Goal: Task Accomplishment & Management: Use online tool/utility

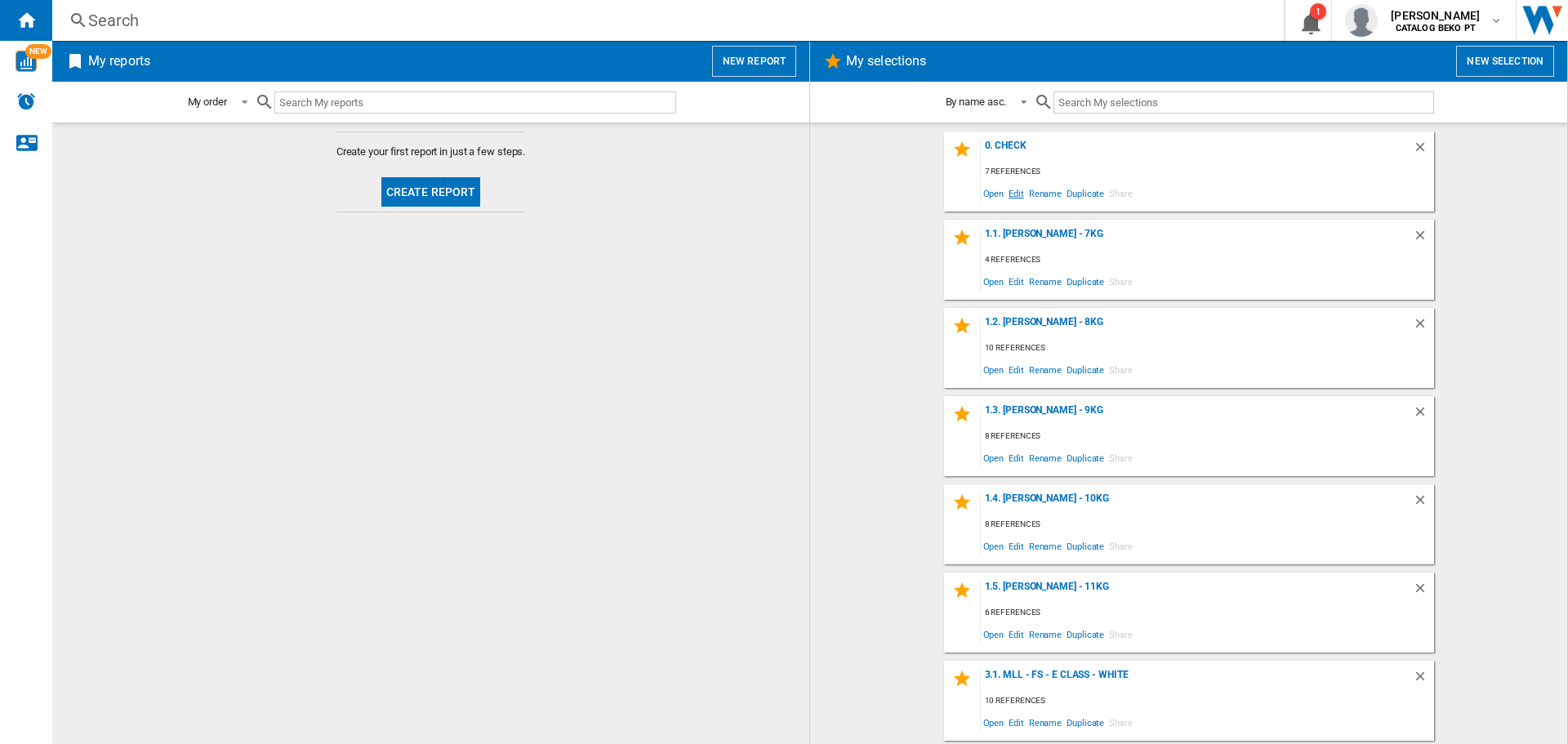
click at [1008, 198] on span "Edit" at bounding box center [1016, 194] width 21 height 22
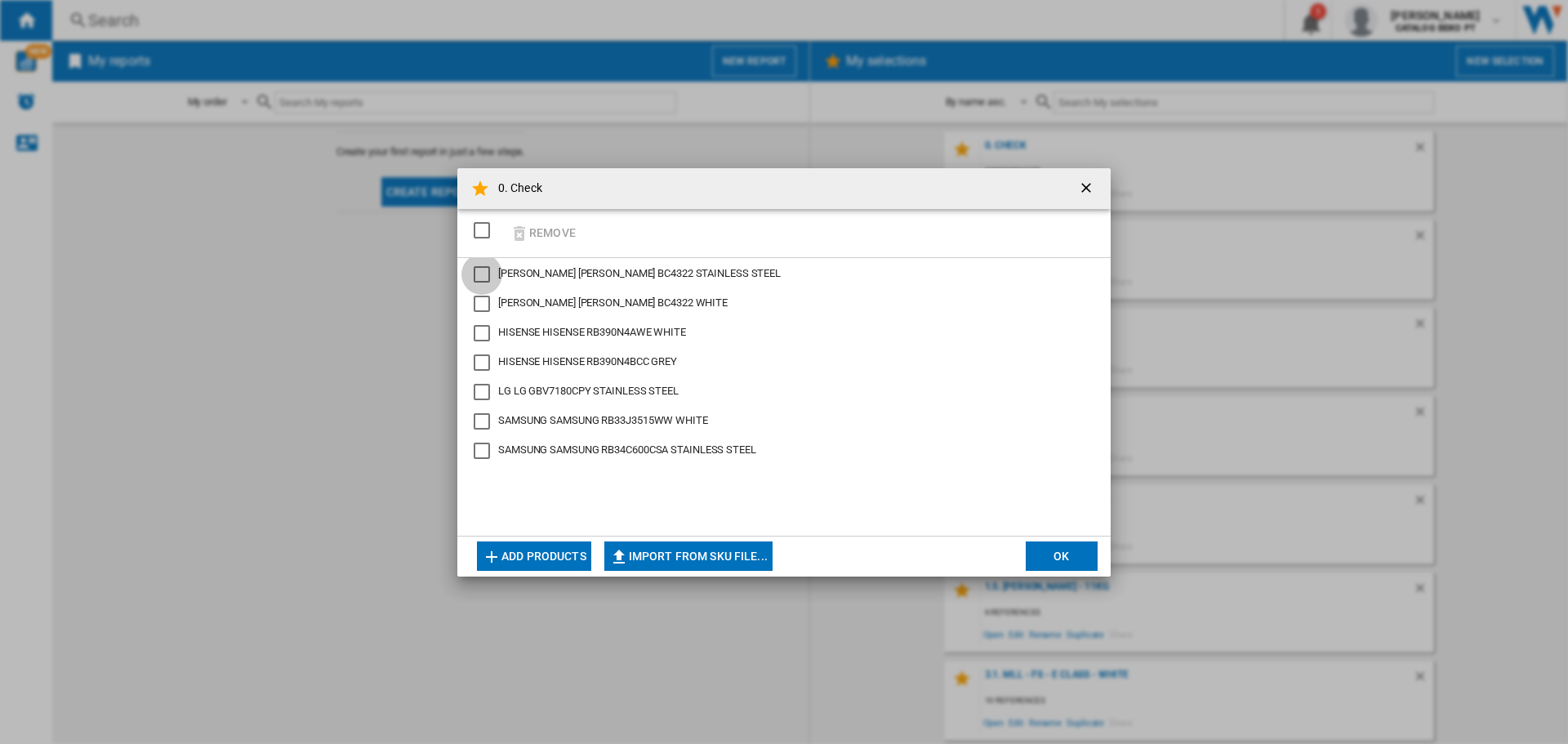
click at [480, 270] on div "BECKEN BC4322 STAINLESS STEEL" at bounding box center [482, 274] width 16 height 16
click at [484, 300] on div "BECKEN BC4322 WHITE" at bounding box center [482, 303] width 16 height 16
click at [486, 325] on div "HISENSE RB390N4AWE WHITE" at bounding box center [482, 333] width 16 height 16
click at [481, 369] on div "HISENSE RB390N4BCC GREY" at bounding box center [482, 363] width 16 height 16
click at [483, 387] on div "LG GBV7180CPY STAINLESS STEEL" at bounding box center [482, 392] width 16 height 16
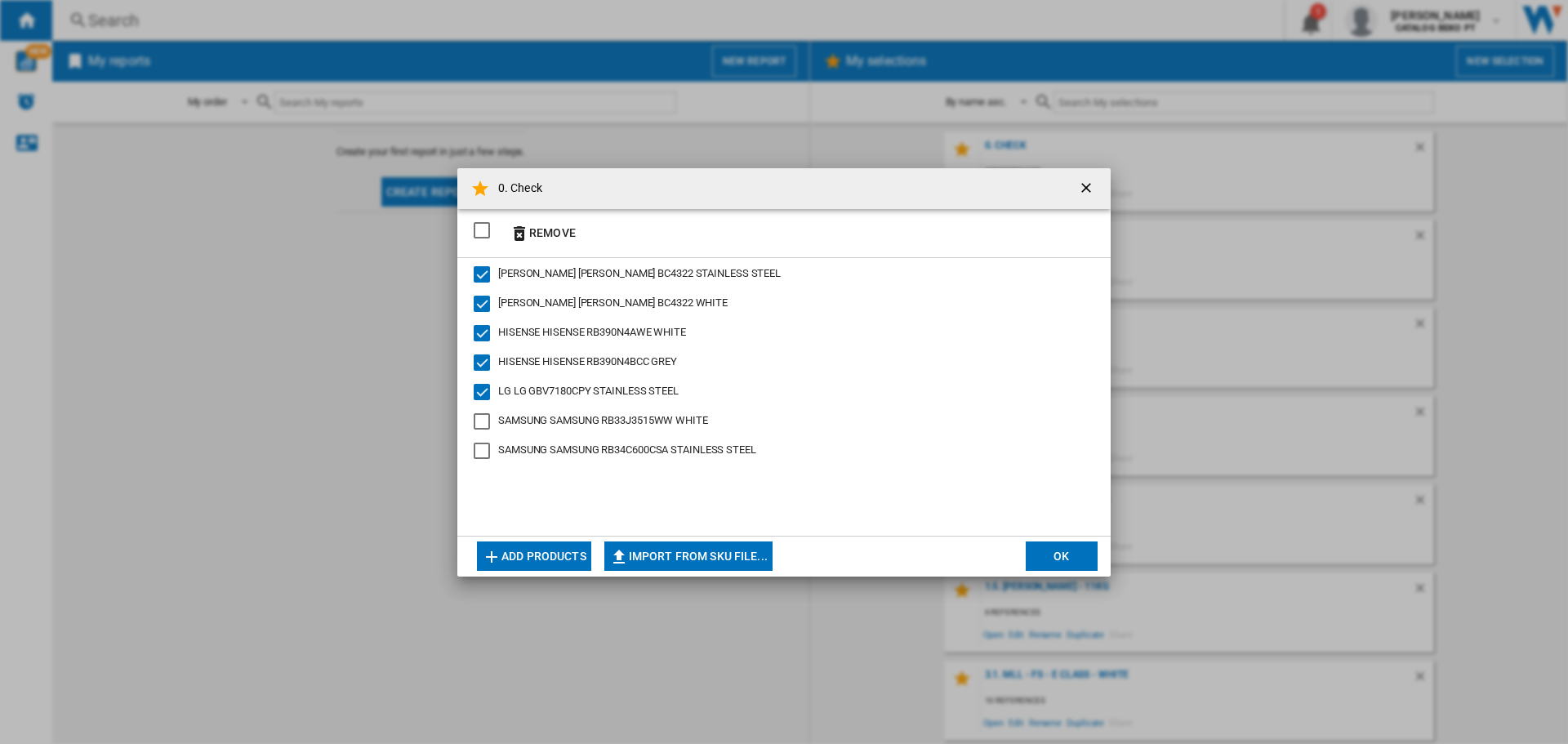
click at [483, 413] on div "SAMSUNG RB33J3515WW WHITE" at bounding box center [482, 421] width 16 height 16
click at [487, 451] on div "SAMSUNG RB34C600CSA STAINLESS STEEL" at bounding box center [482, 451] width 16 height 16
click at [554, 233] on button "Remove" at bounding box center [542, 233] width 76 height 39
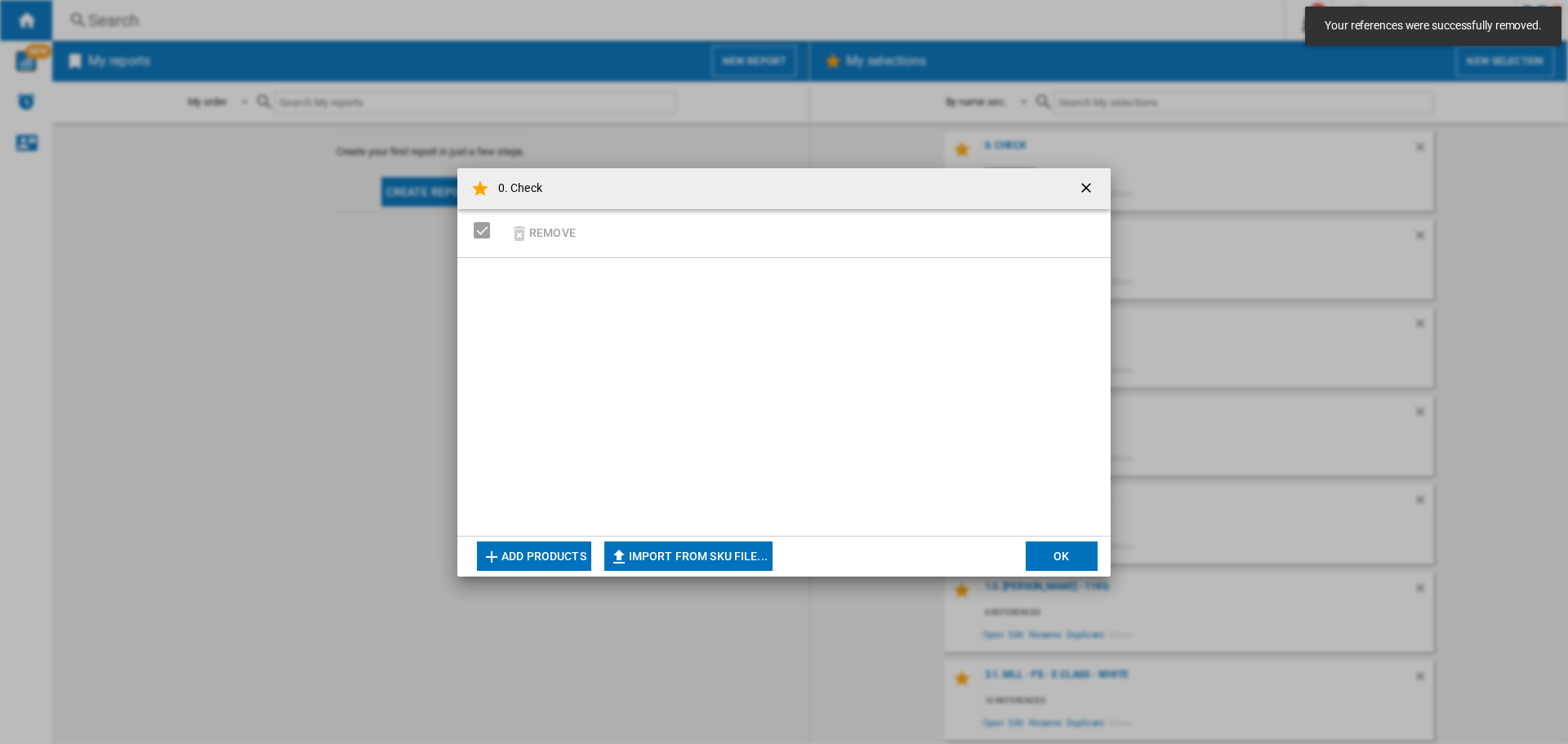
click at [559, 549] on button "Add products" at bounding box center [534, 556] width 114 height 29
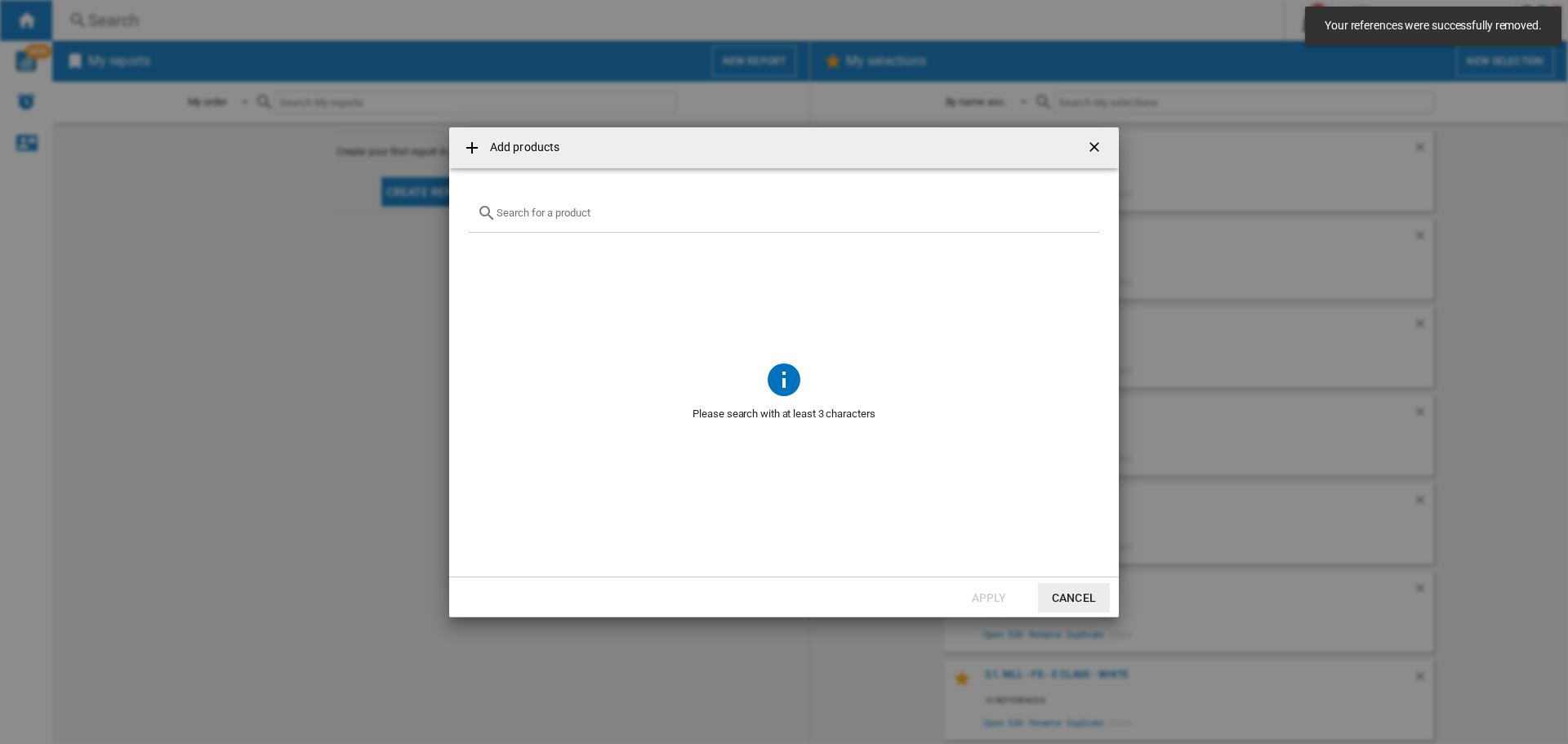
click at [531, 215] on input "Add products ..." at bounding box center [794, 213] width 595 height 12
paste input "RBF 73351 FI WH"
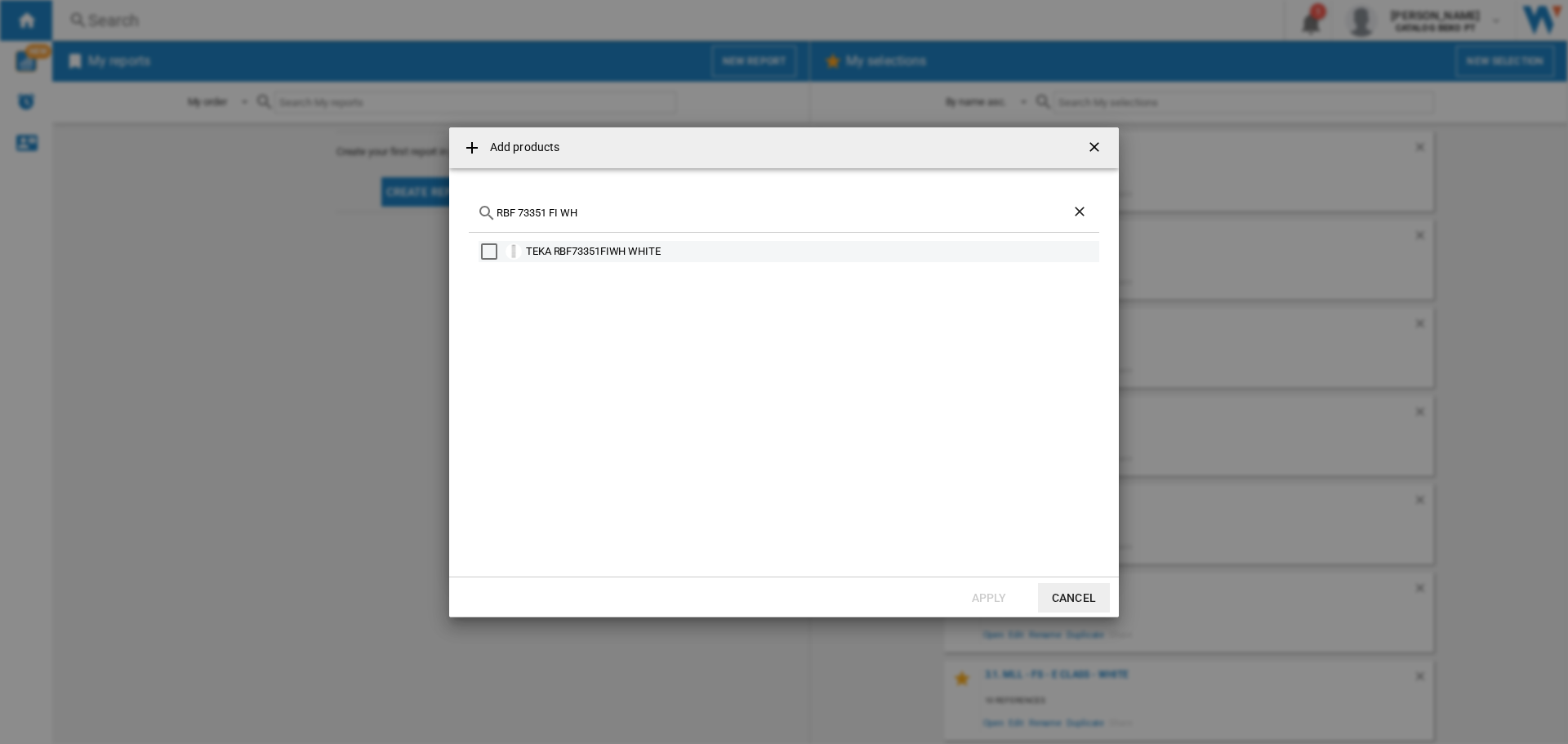
type input "RBF 73351 FI WH"
click at [494, 254] on div "Select" at bounding box center [488, 251] width 16 height 16
click at [985, 584] on button "Apply" at bounding box center [989, 598] width 72 height 29
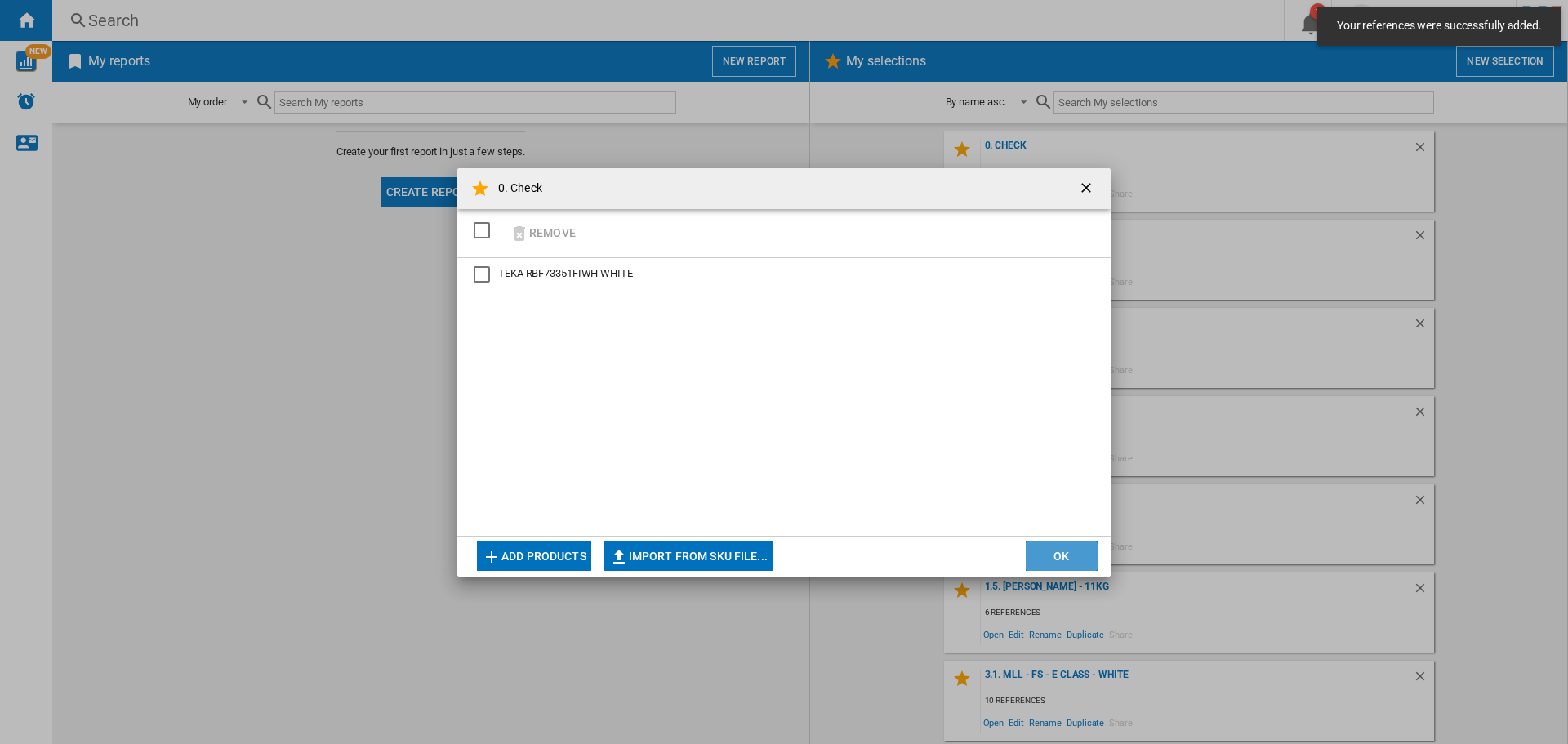
click at [1052, 555] on button "OK" at bounding box center [1062, 556] width 72 height 29
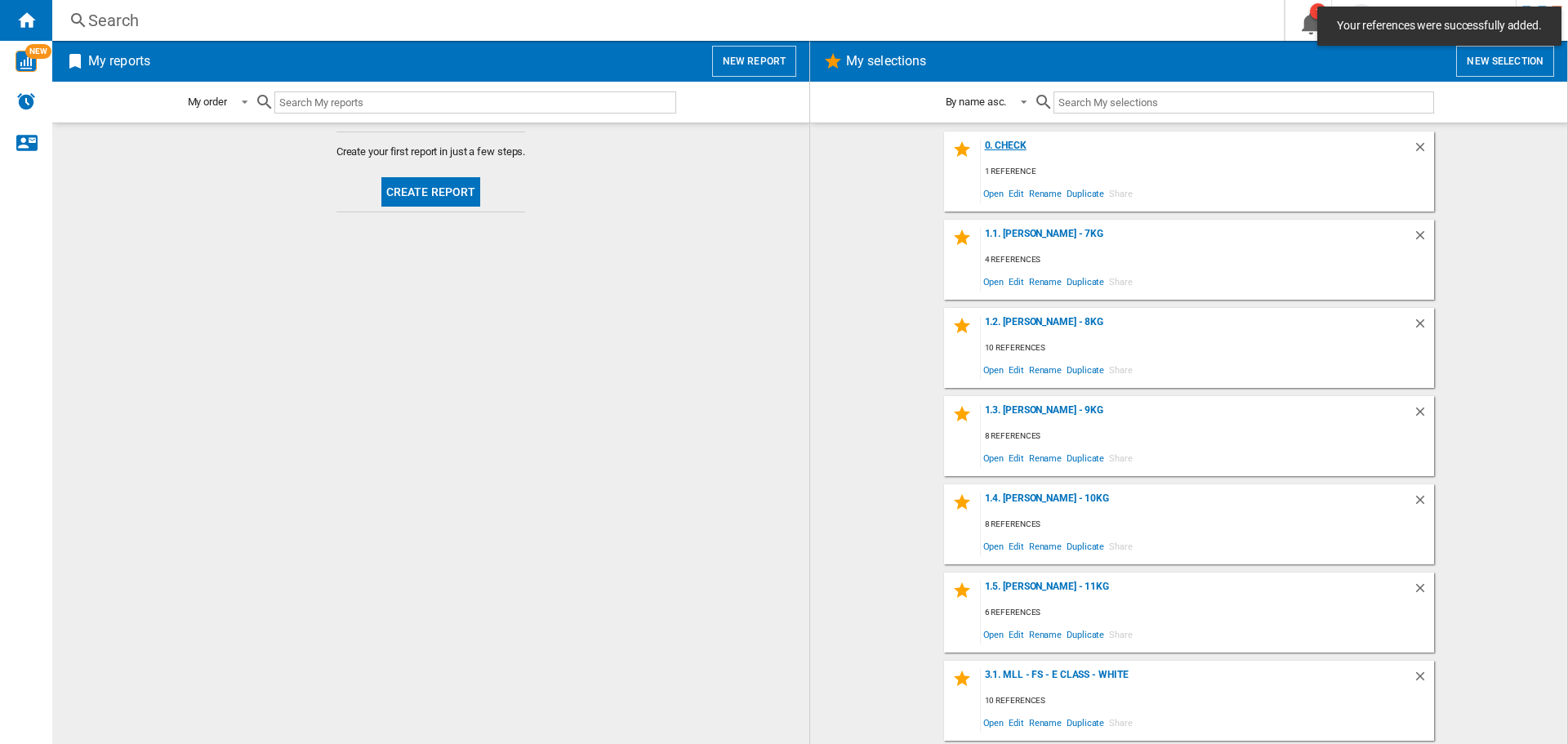
click at [998, 145] on div "0. Check" at bounding box center [1197, 151] width 432 height 22
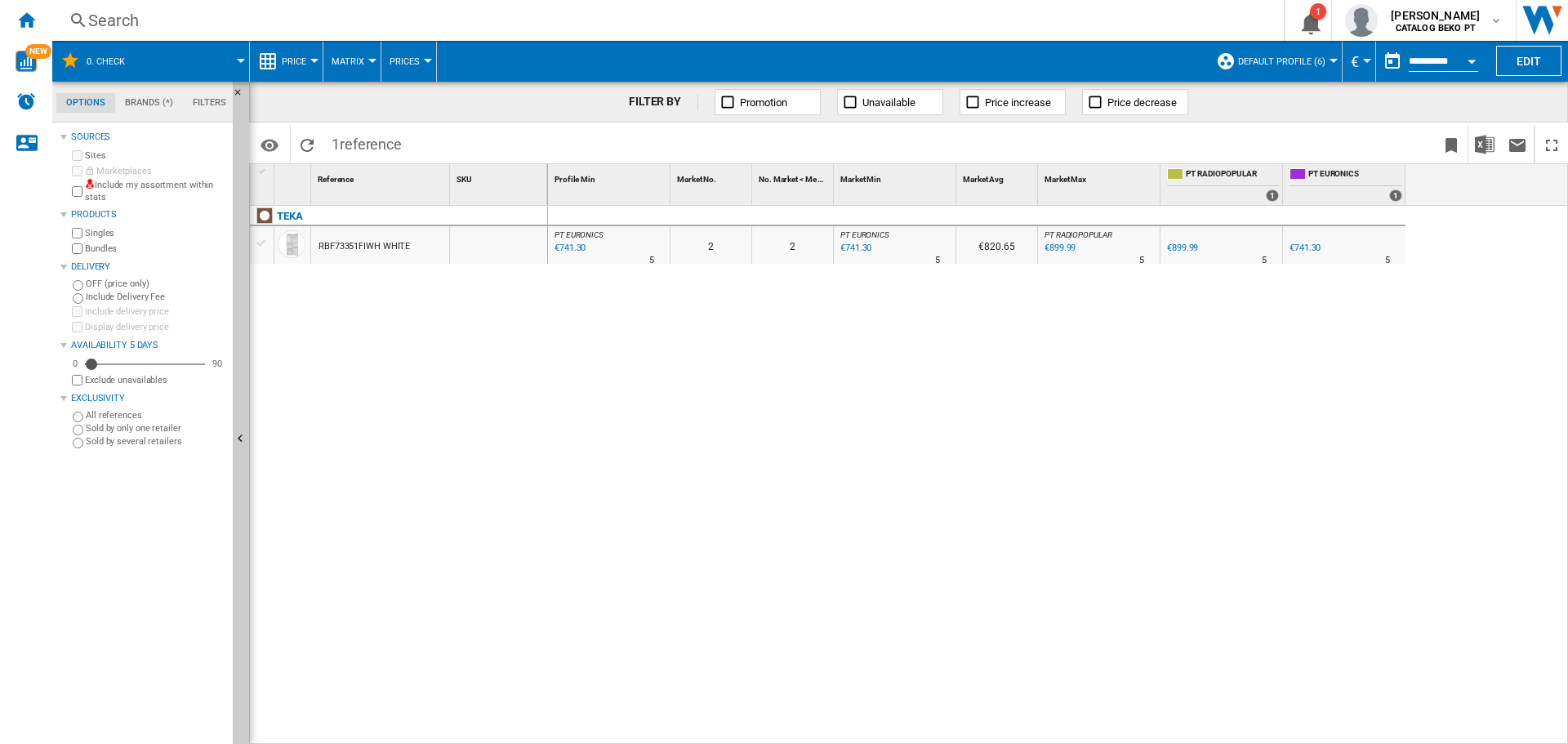
click at [265, 248] on div at bounding box center [262, 243] width 17 height 15
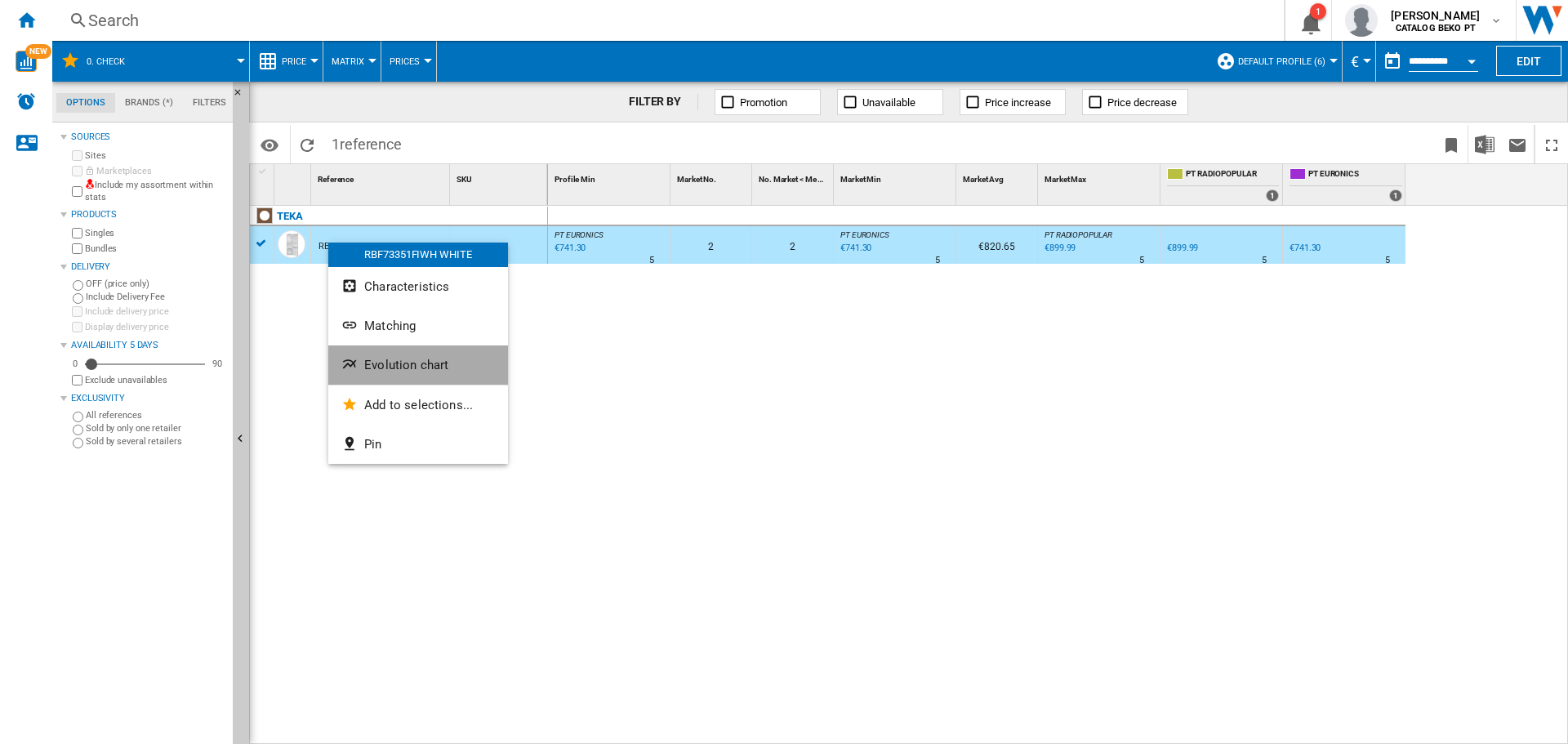
click at [397, 358] on span "Evolution chart" at bounding box center [406, 365] width 84 height 15
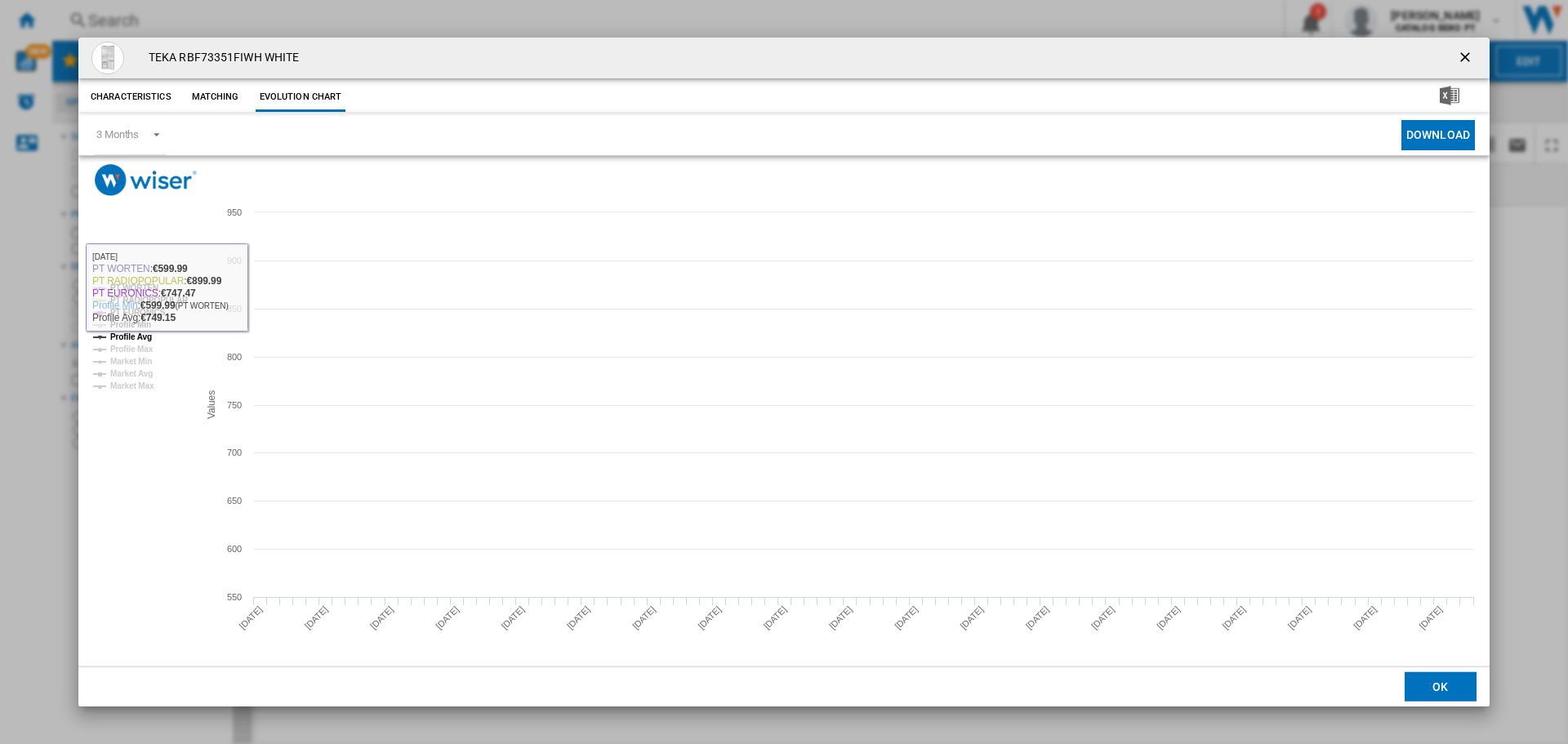
click at [140, 340] on tspan "Profile Avg" at bounding box center [131, 337] width 42 height 9
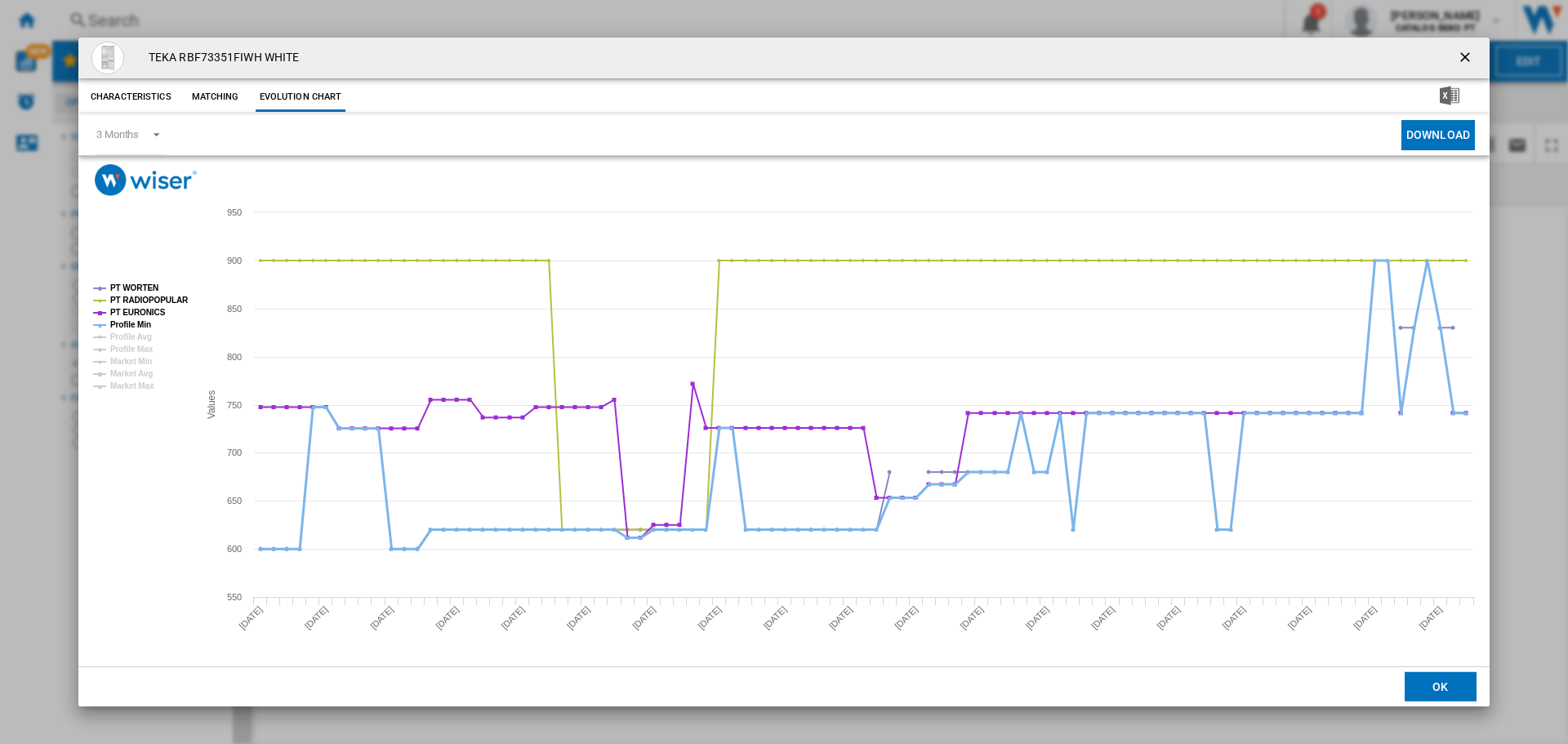
click at [141, 323] on tspan "Profile Min" at bounding box center [131, 325] width 41 height 9
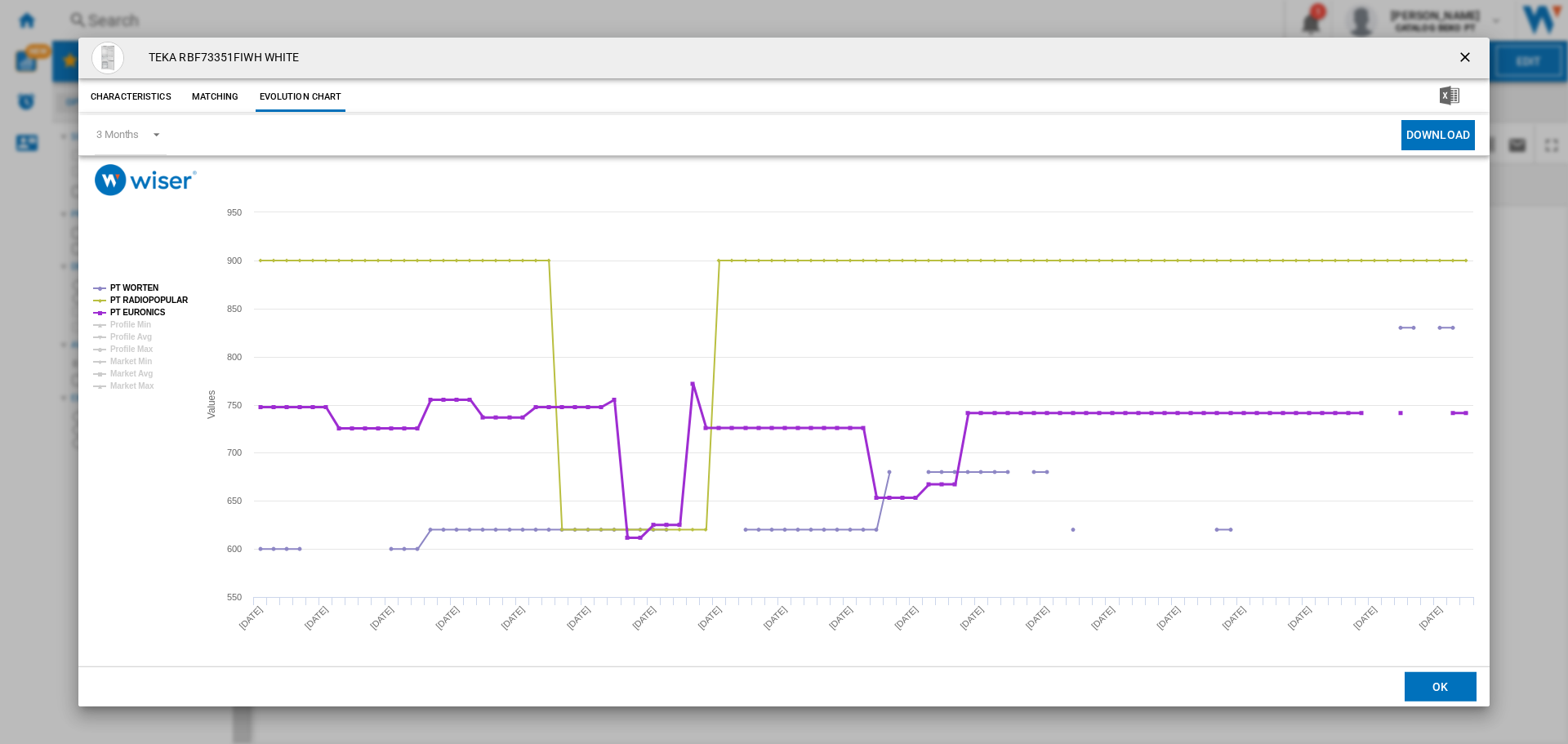
click at [146, 309] on tspan "PT EURONICS" at bounding box center [138, 312] width 56 height 9
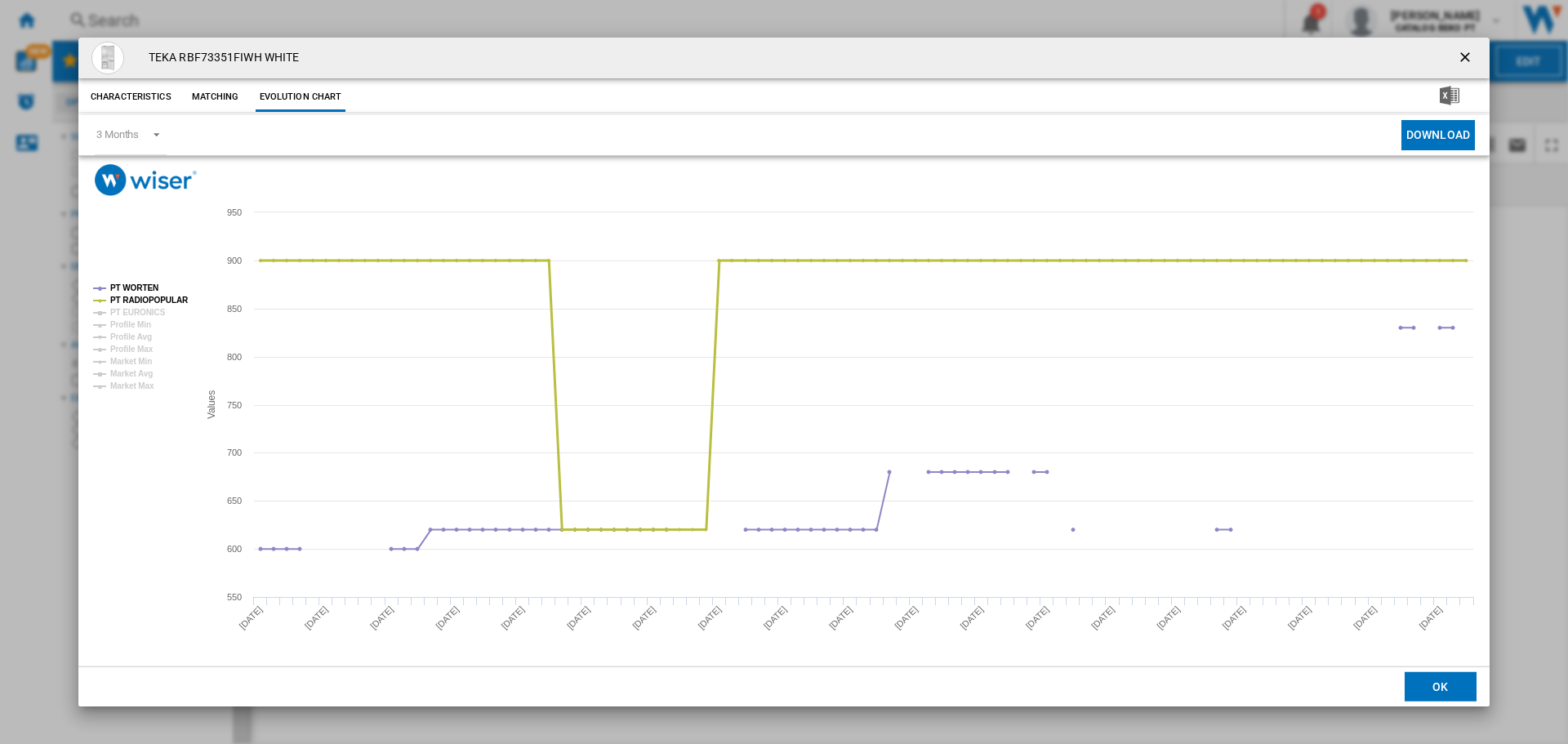
click at [150, 300] on tspan "PT RADIOPOPULAR" at bounding box center [150, 300] width 79 height 9
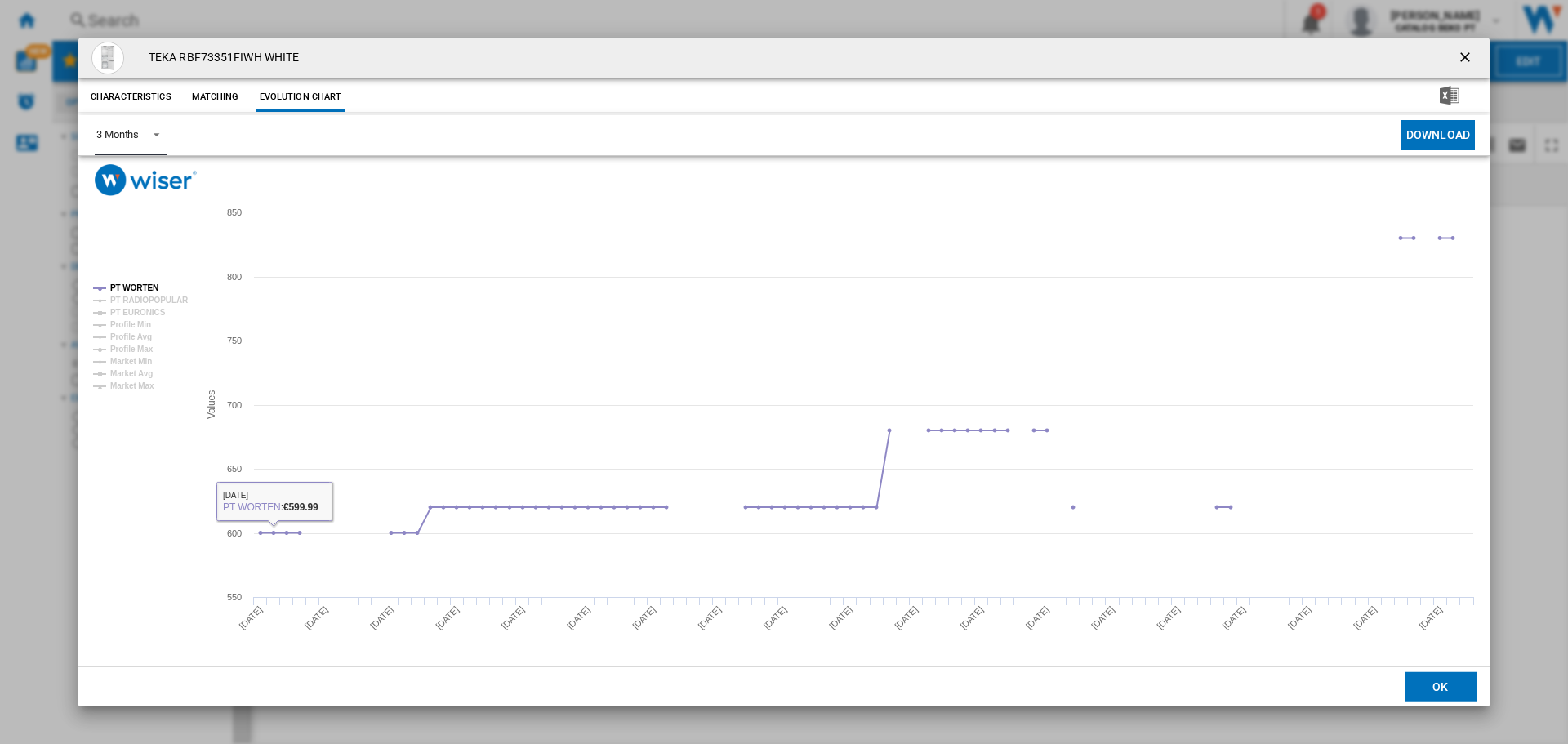
click at [153, 135] on span "Product popup" at bounding box center [152, 133] width 20 height 15
click at [159, 166] on md-option "6 Months" at bounding box center [139, 175] width 111 height 39
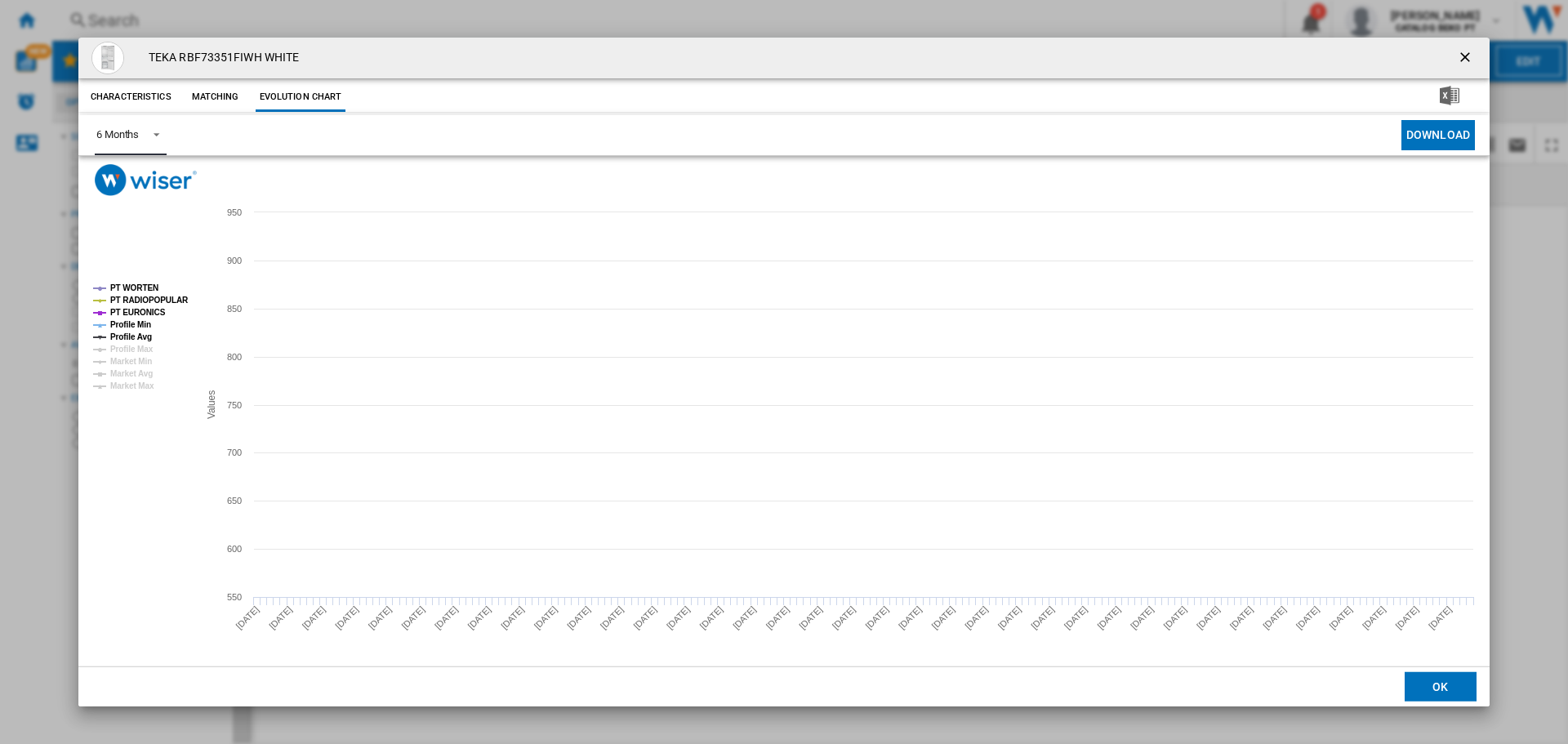
click at [156, 297] on tspan "PT RADIOPOPULAR" at bounding box center [150, 300] width 79 height 9
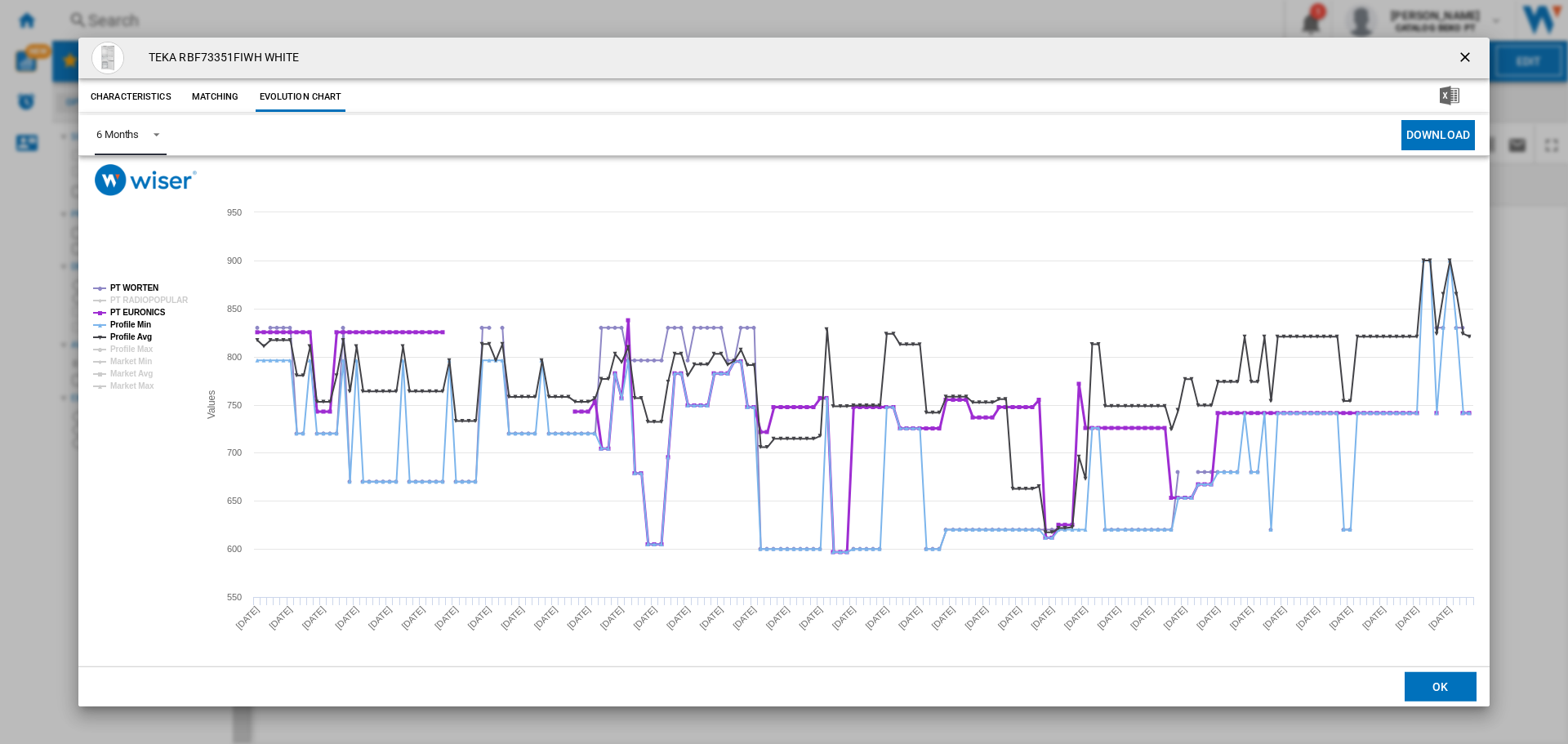
click at [153, 314] on tspan "PT EURONICS" at bounding box center [138, 312] width 56 height 9
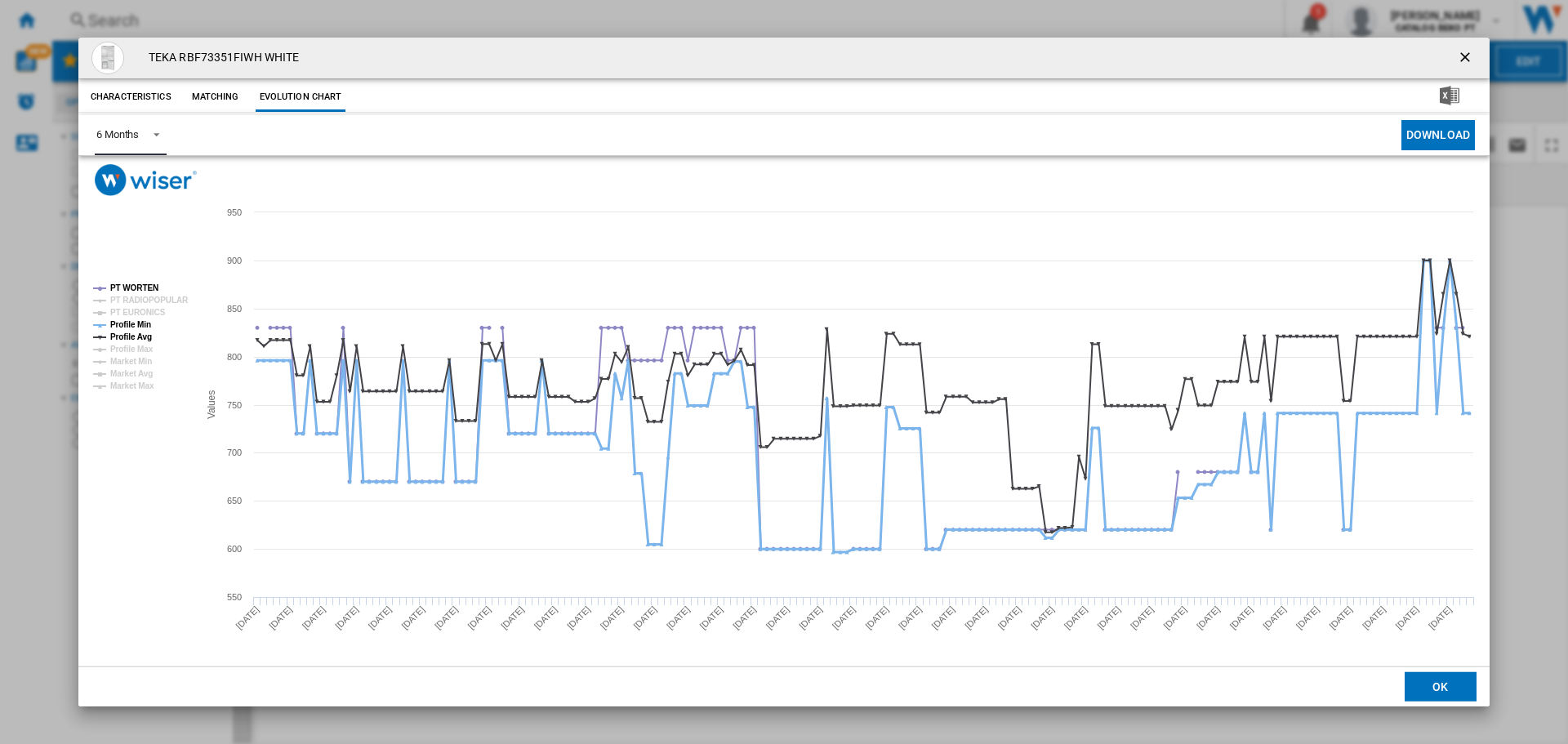
click at [148, 322] on tspan "Profile Min" at bounding box center [131, 325] width 41 height 9
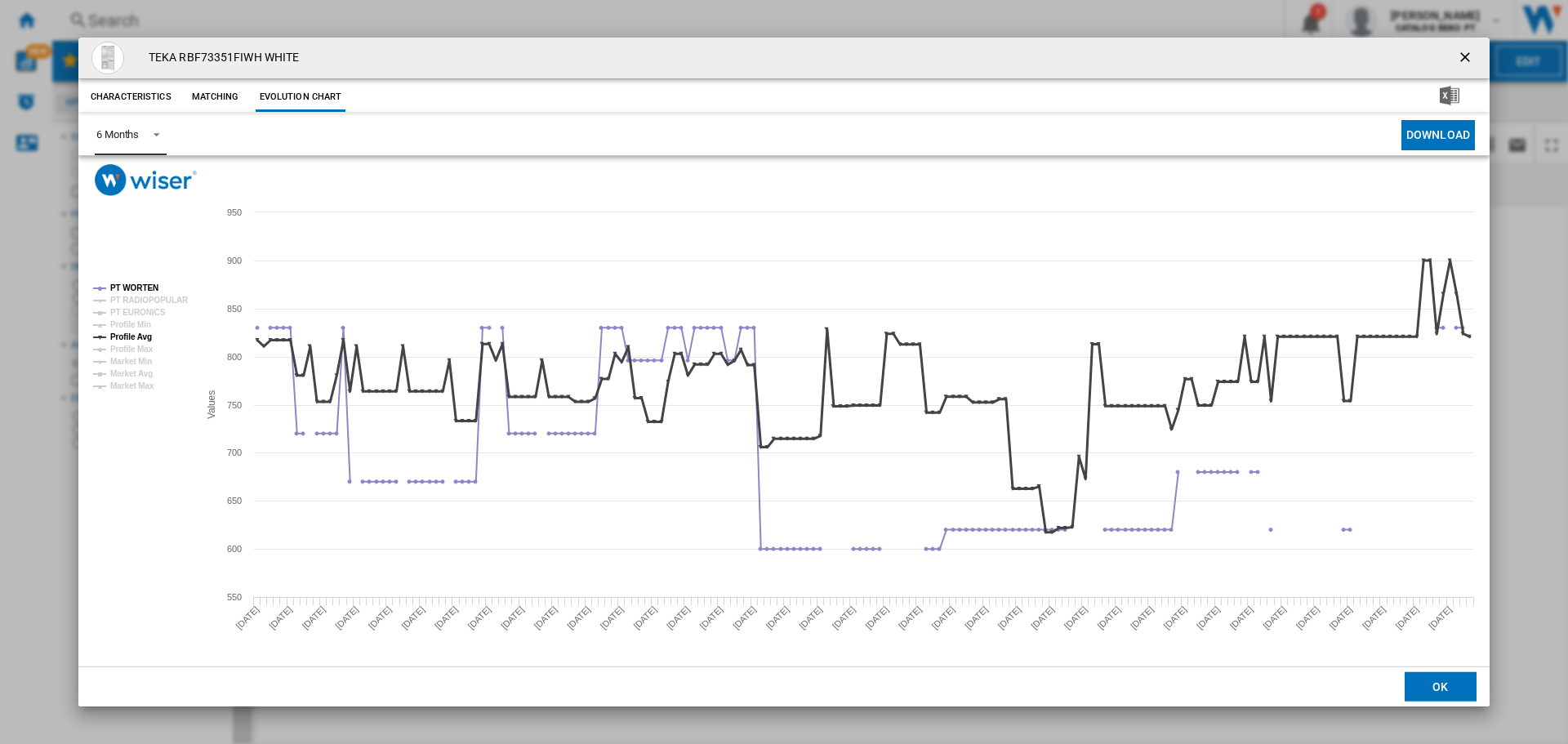
click at [148, 334] on tspan "Profile Avg" at bounding box center [131, 337] width 42 height 9
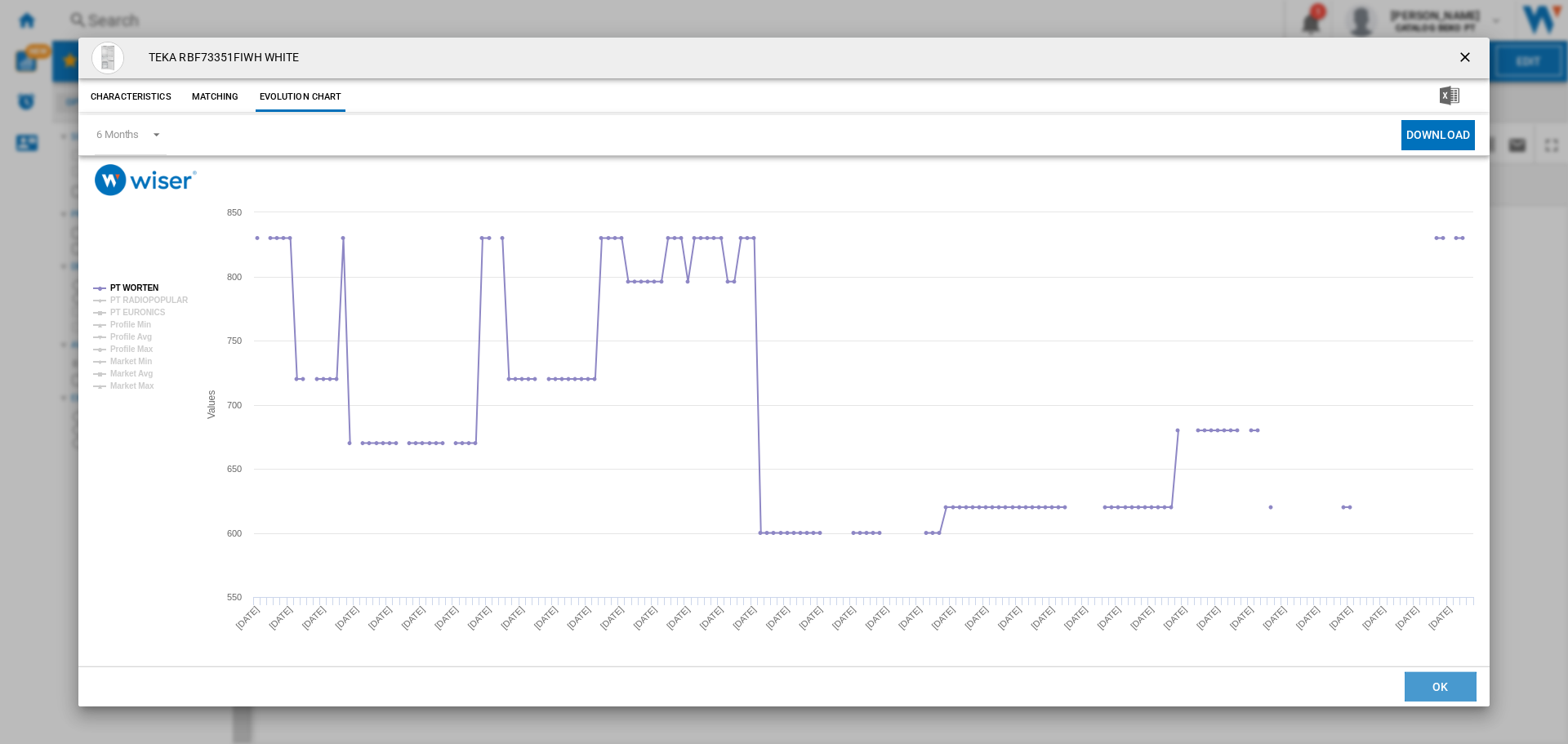
click at [1451, 680] on button "OK" at bounding box center [1441, 687] width 72 height 29
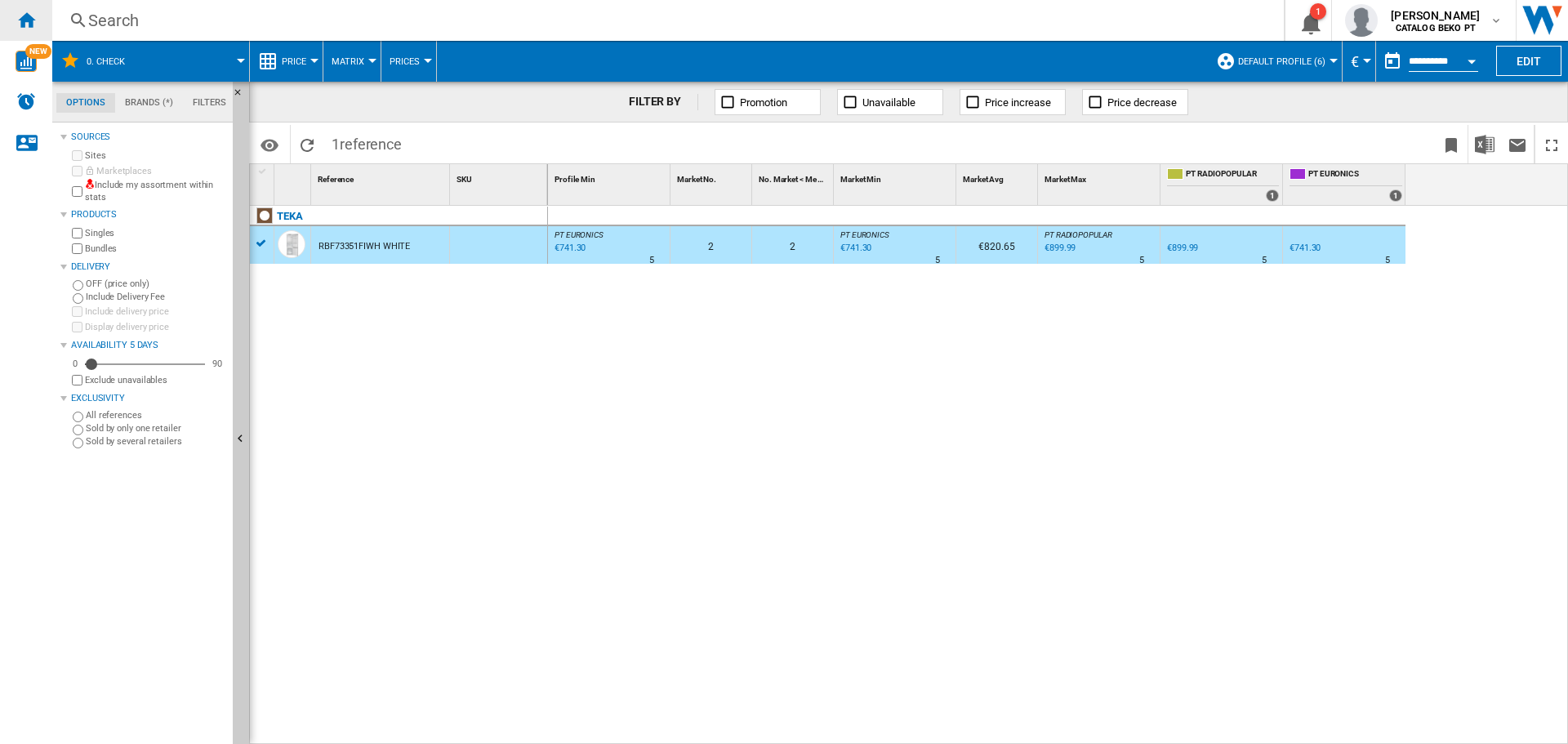
click at [27, 15] on ng-md-icon "Home" at bounding box center [26, 19] width 20 height 20
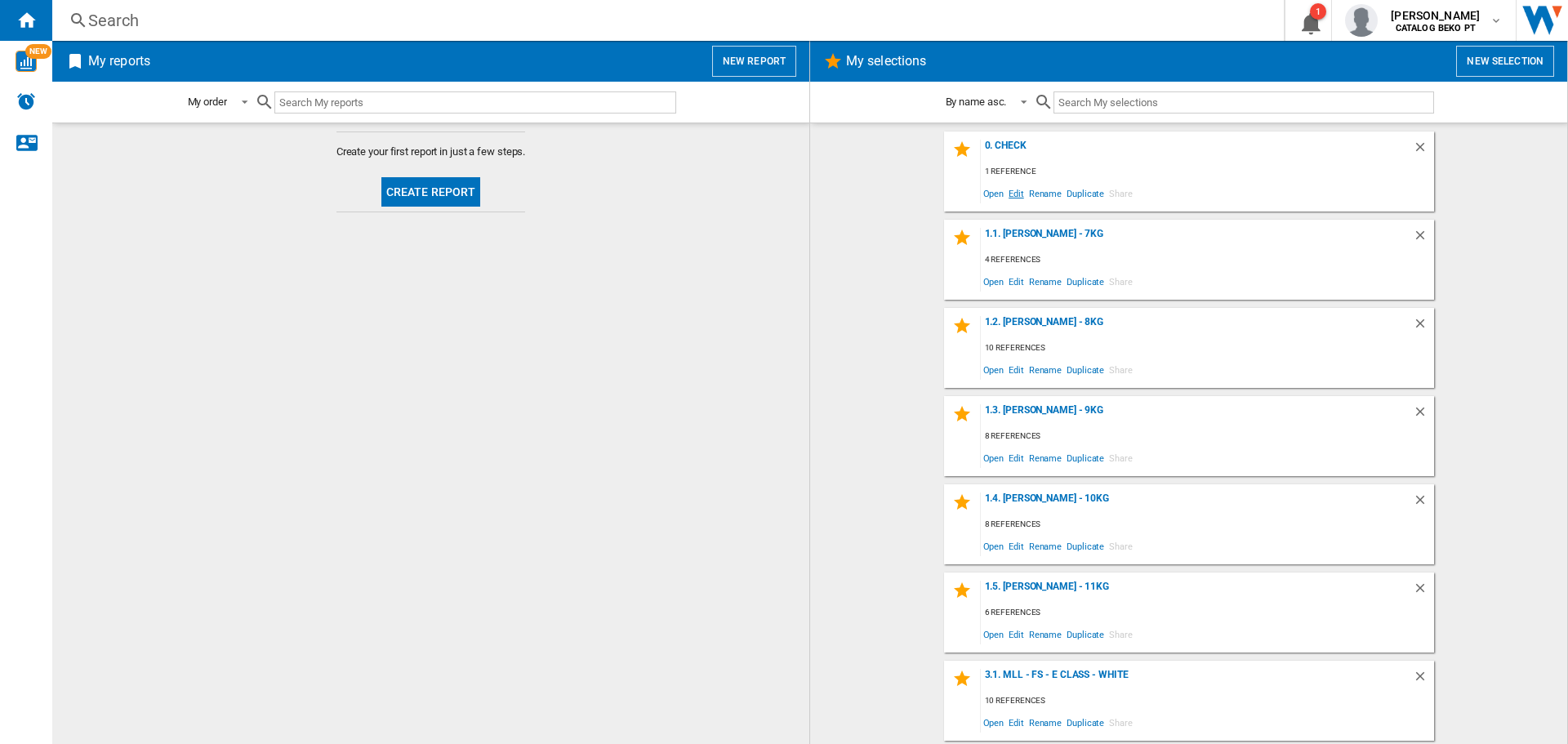
click at [1013, 195] on span "Edit" at bounding box center [1016, 194] width 21 height 22
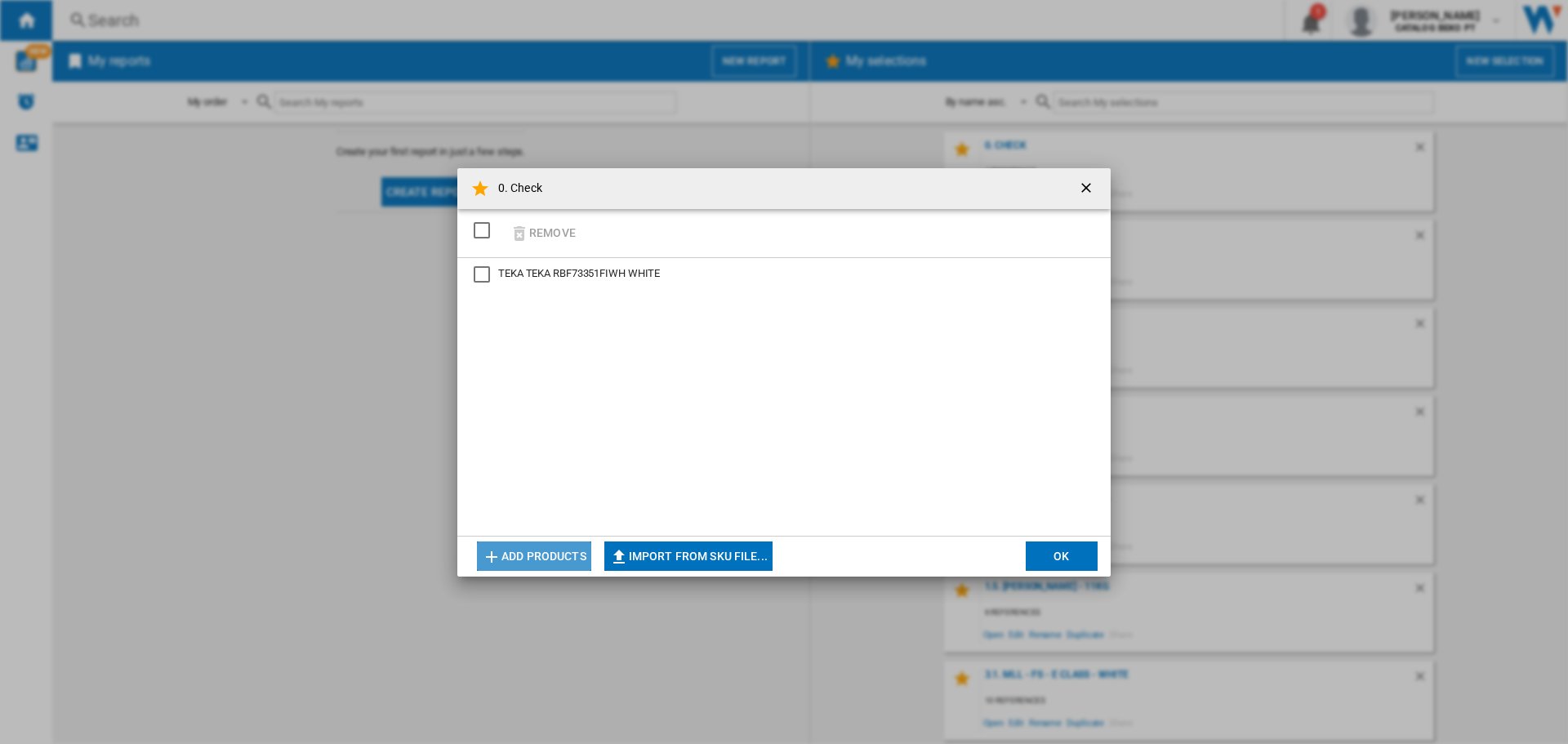
click at [538, 560] on button "Add products" at bounding box center [534, 556] width 114 height 29
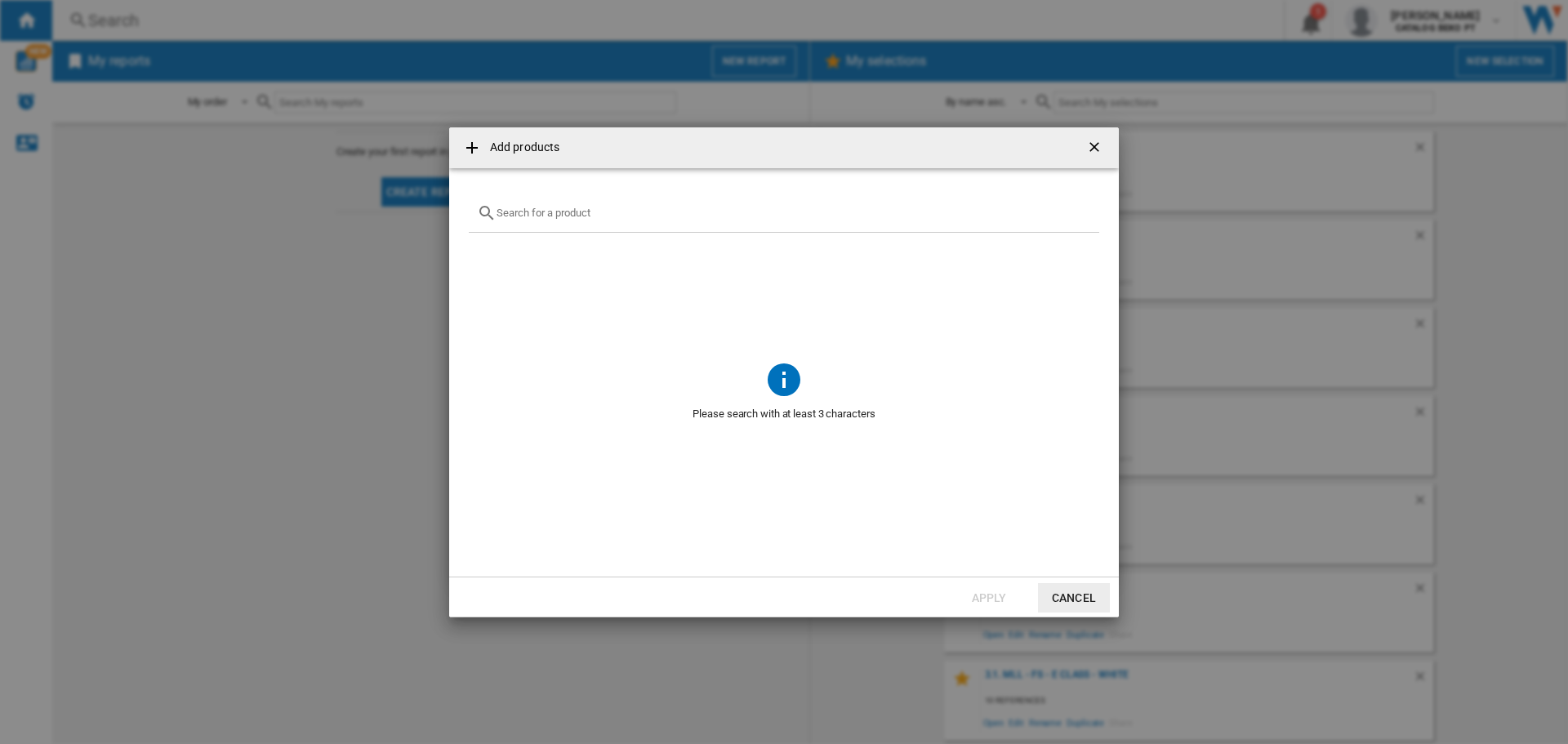
click at [528, 212] on input "Add products ..." at bounding box center [794, 213] width 595 height 12
paste input "CBT3518EW"
type input "CBT3518EW"
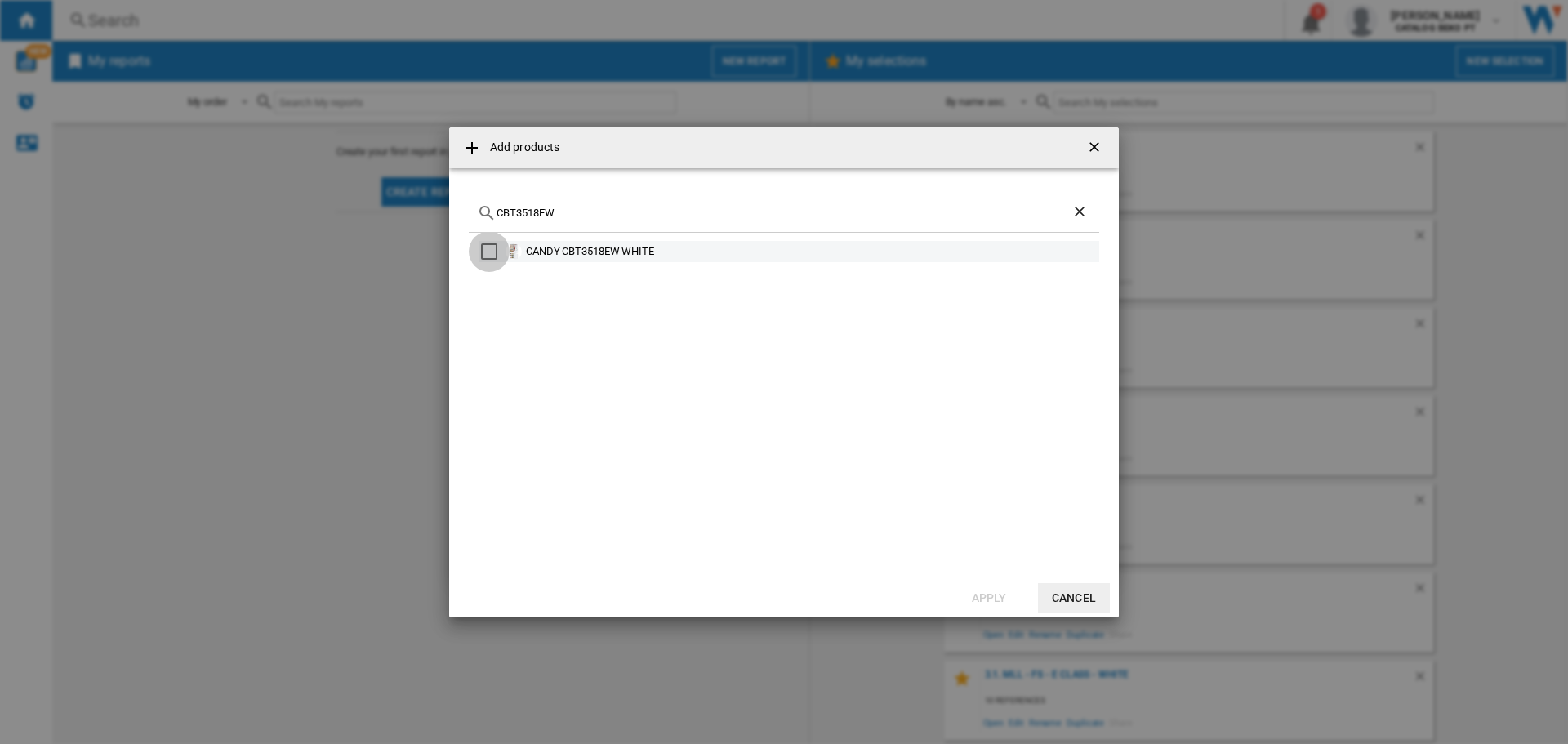
click at [494, 246] on div "Select" at bounding box center [488, 251] width 16 height 16
click at [987, 596] on button "Apply" at bounding box center [989, 598] width 72 height 29
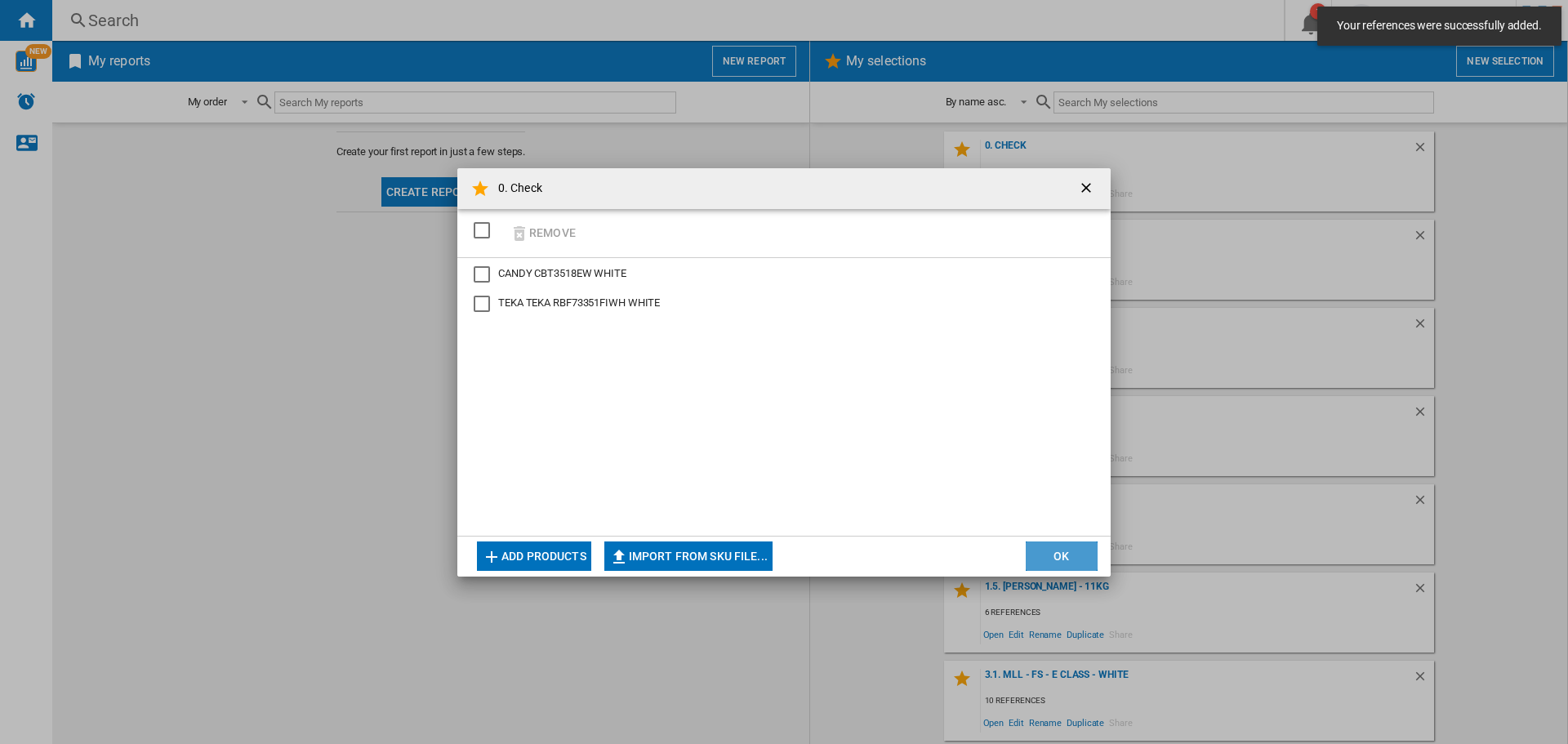
click at [1068, 552] on button "OK" at bounding box center [1062, 556] width 72 height 29
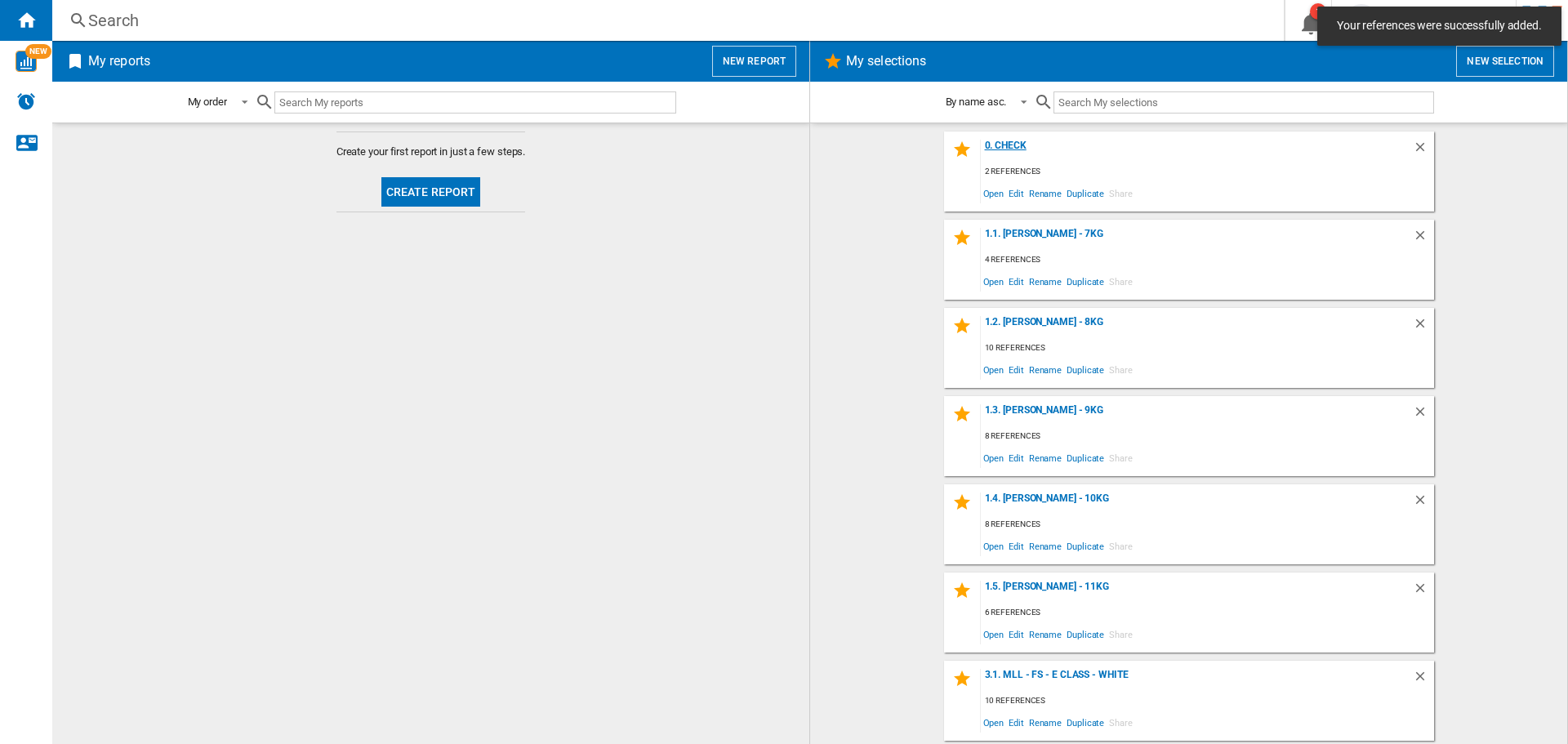
click at [1002, 141] on div "0. Check" at bounding box center [1197, 151] width 432 height 22
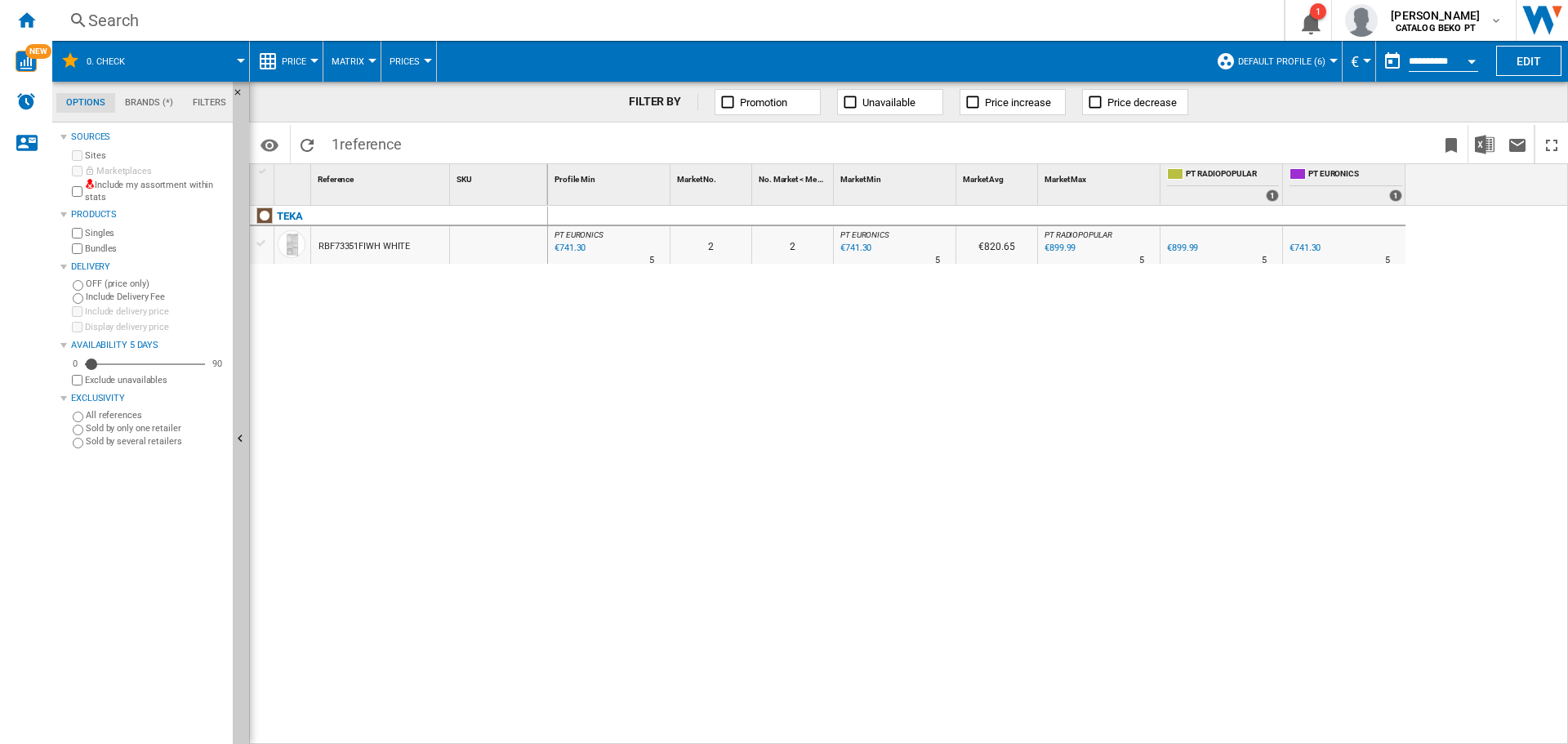
click at [1447, 57] on input "**********" at bounding box center [1443, 63] width 69 height 15
click at [1475, 57] on button "Open calendar" at bounding box center [1472, 58] width 29 height 29
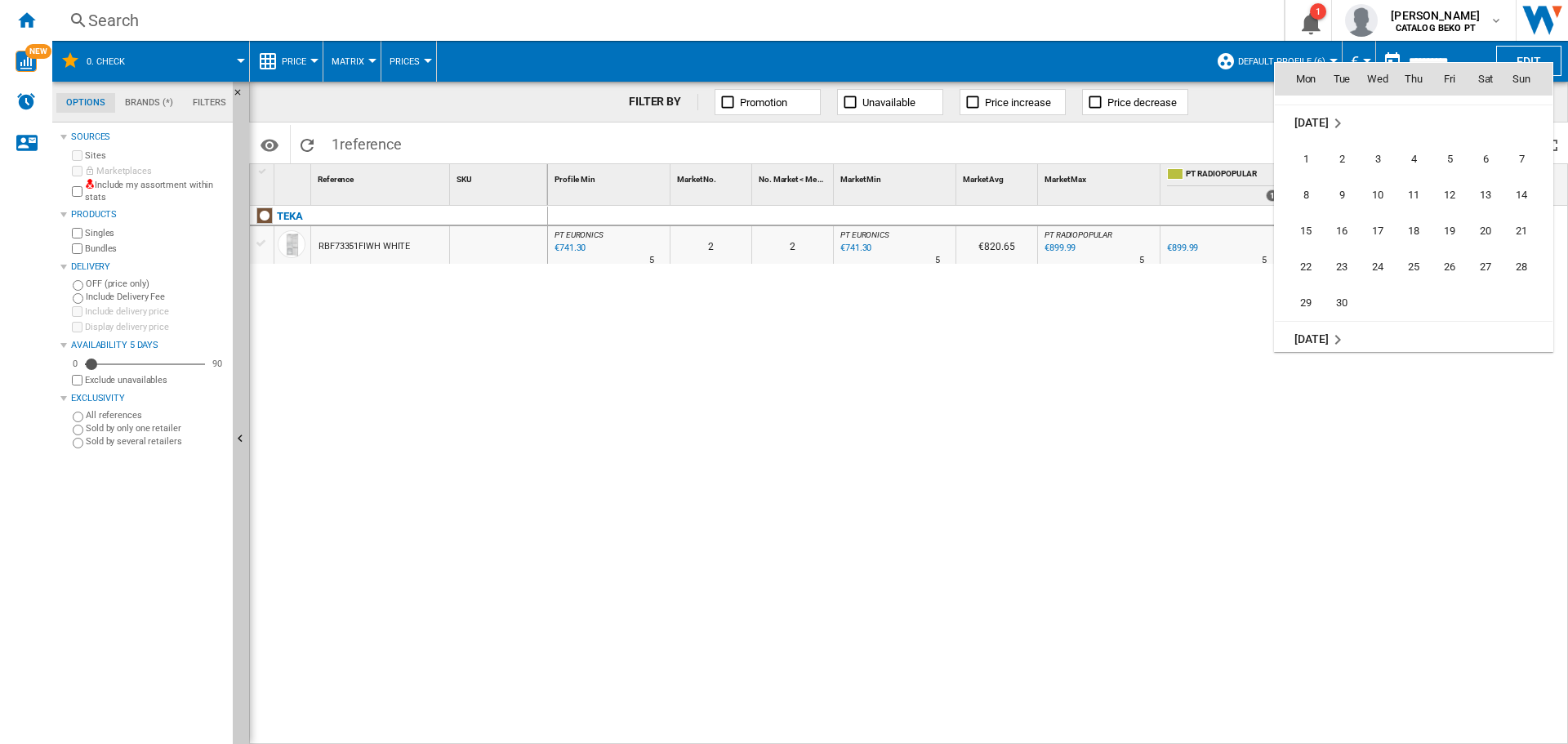
scroll to position [7550, 0]
click at [1433, 177] on span "5" at bounding box center [1450, 179] width 33 height 33
type input "**********"
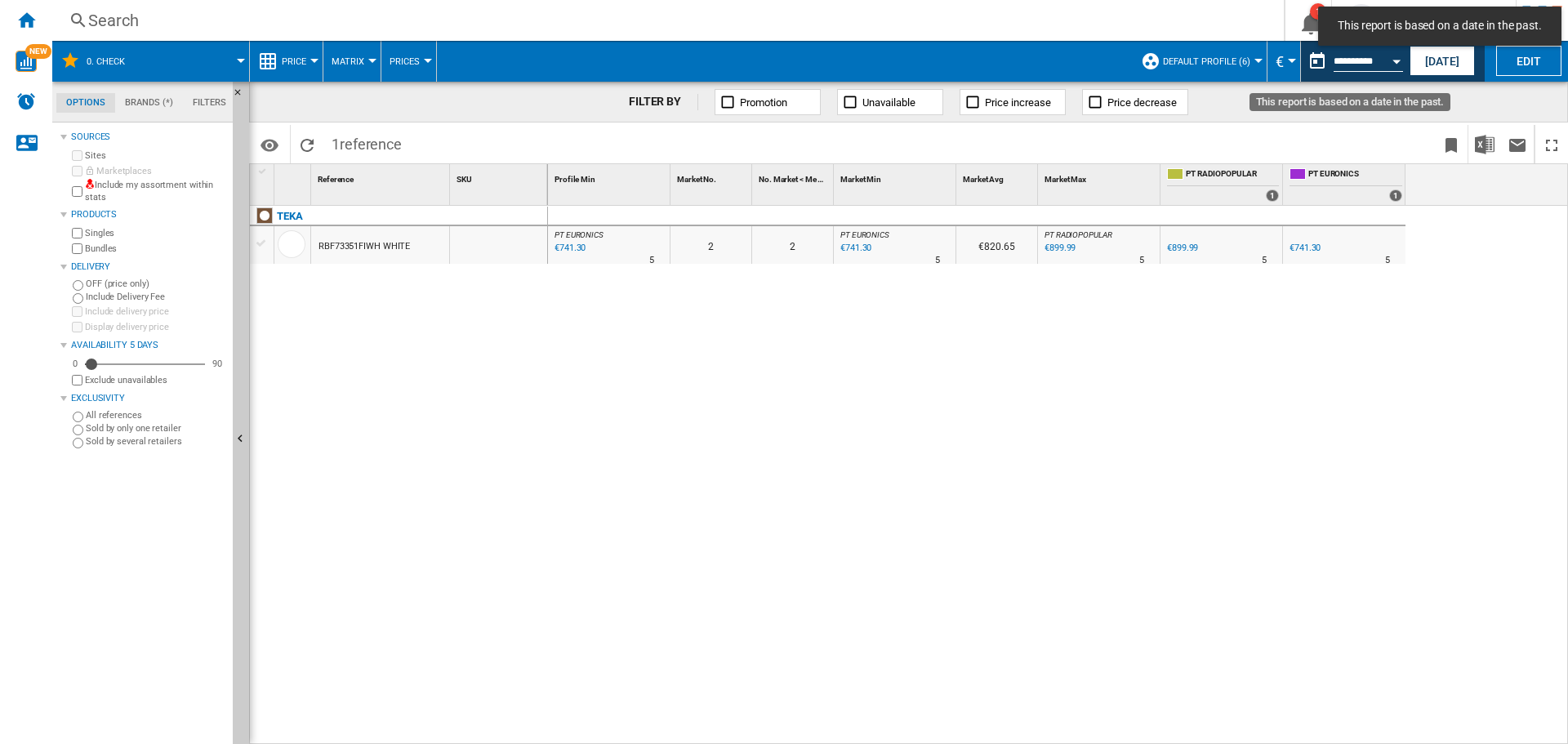
click at [1377, 57] on input "**********" at bounding box center [1368, 63] width 69 height 15
click at [1391, 65] on button "Open calendar" at bounding box center [1397, 58] width 29 height 29
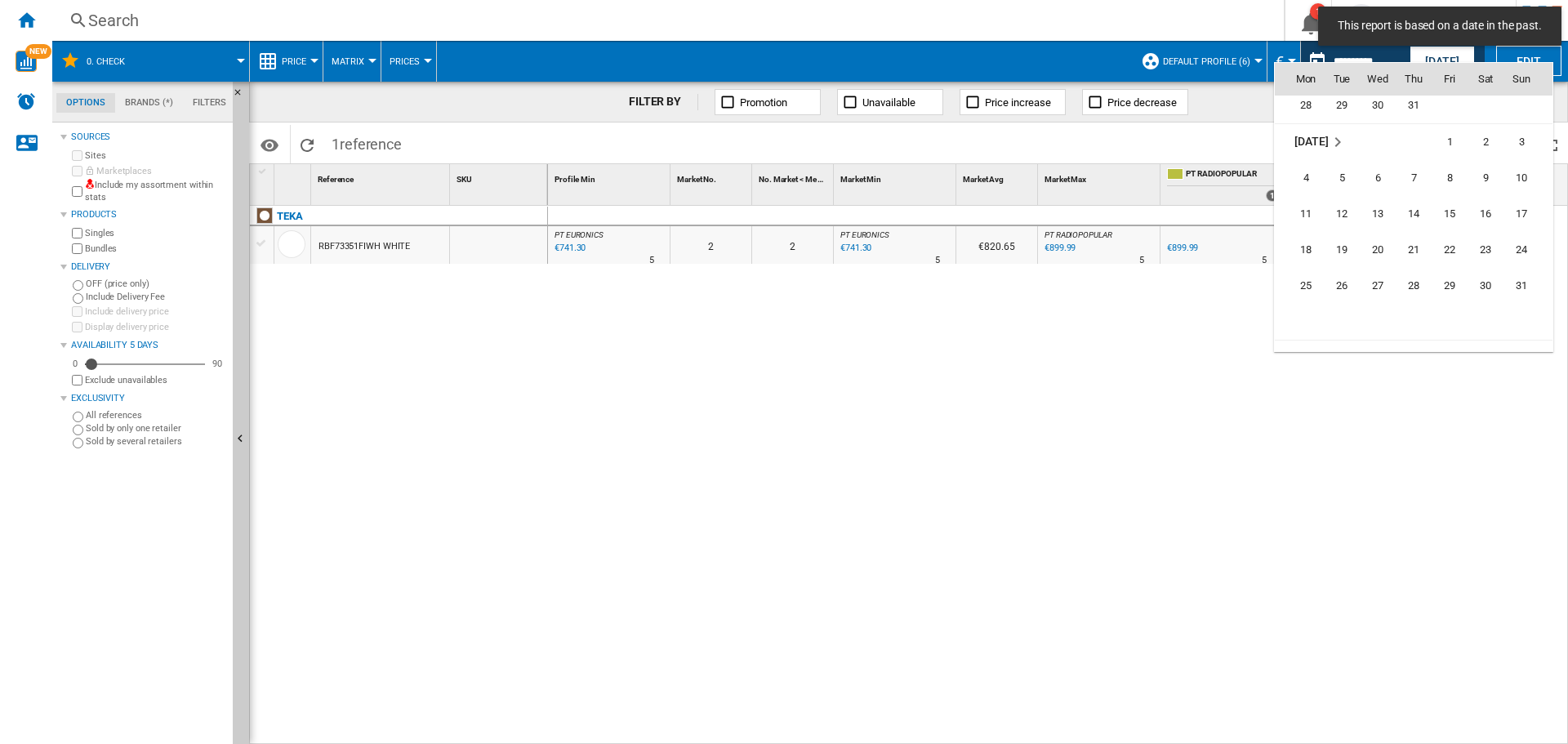
scroll to position [7334, 0]
click at [1382, 171] on span "6" at bounding box center [1378, 179] width 33 height 33
type input "**********"
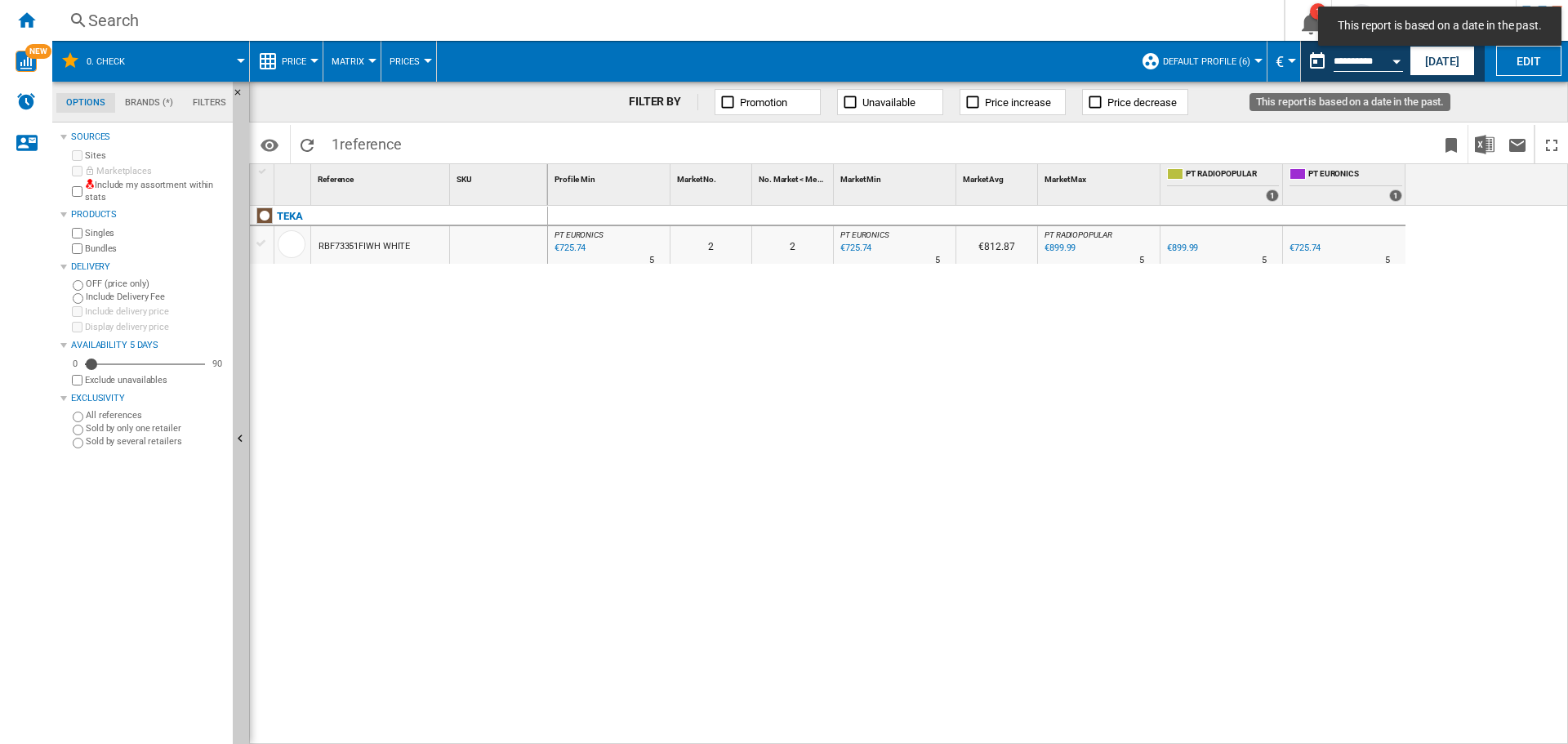
click at [1396, 61] on div "Open calendar" at bounding box center [1397, 62] width 9 height 4
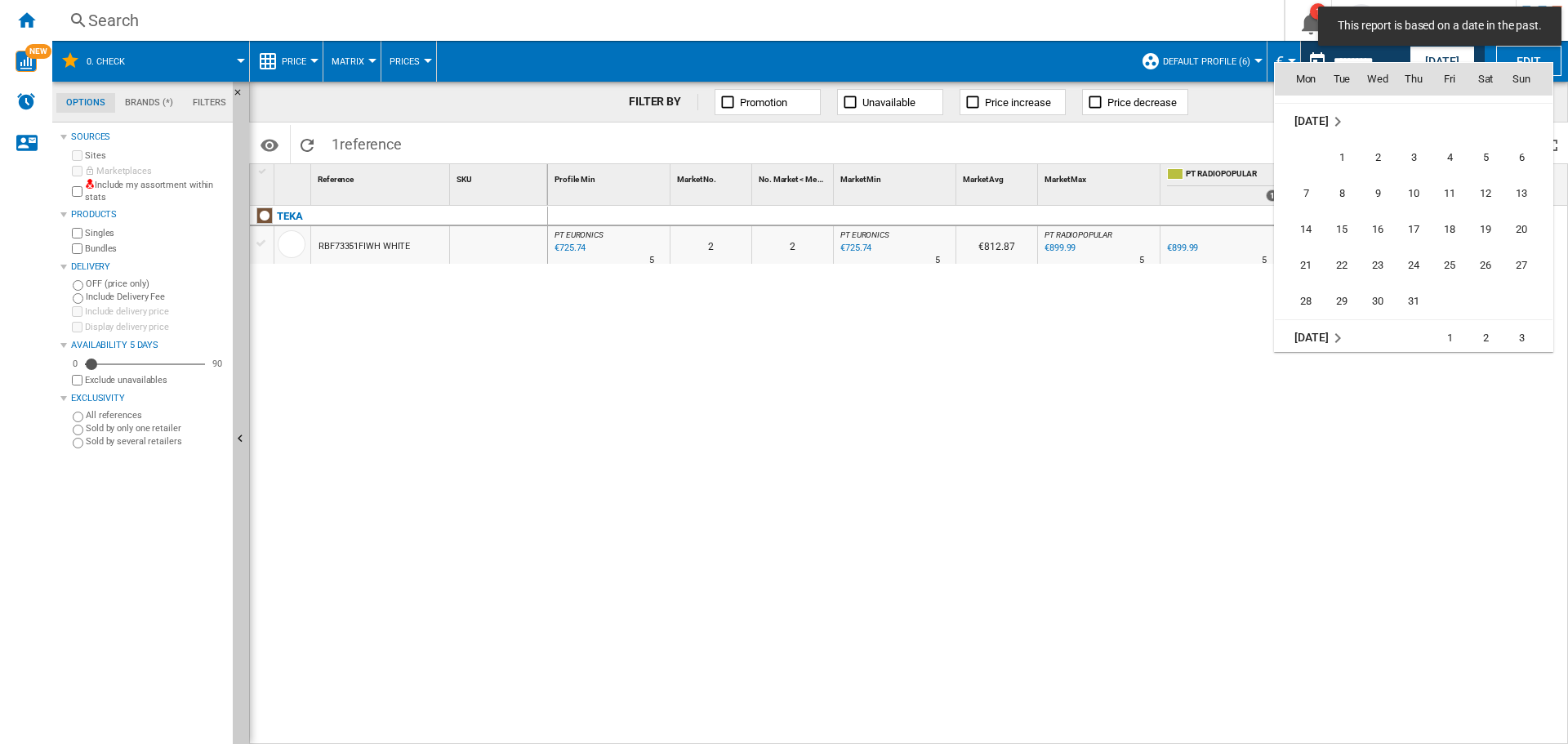
scroll to position [7117, 0]
click at [1397, 189] on td "3" at bounding box center [1414, 179] width 36 height 36
type input "**********"
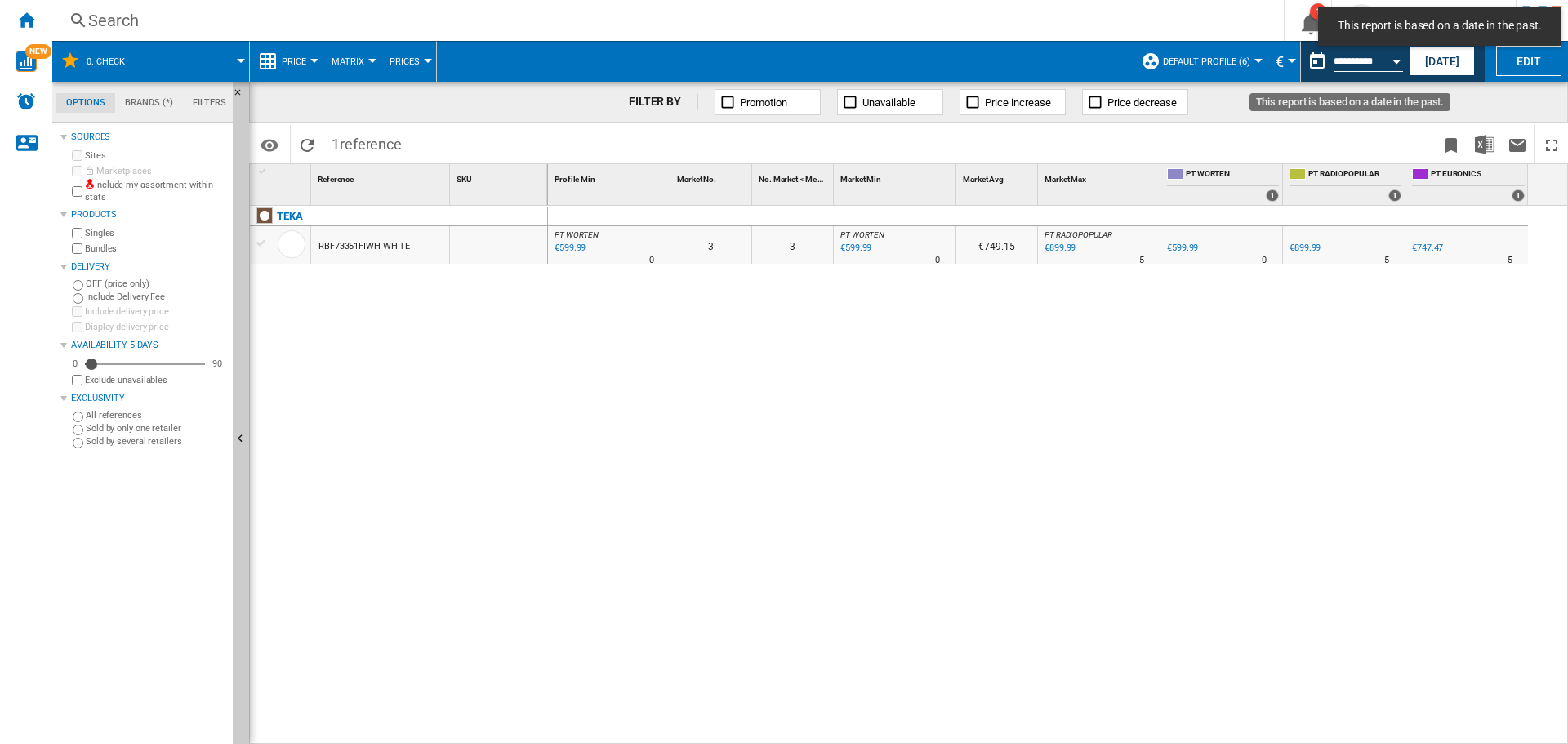
click at [1398, 60] on div "Open calendar" at bounding box center [1397, 62] width 9 height 4
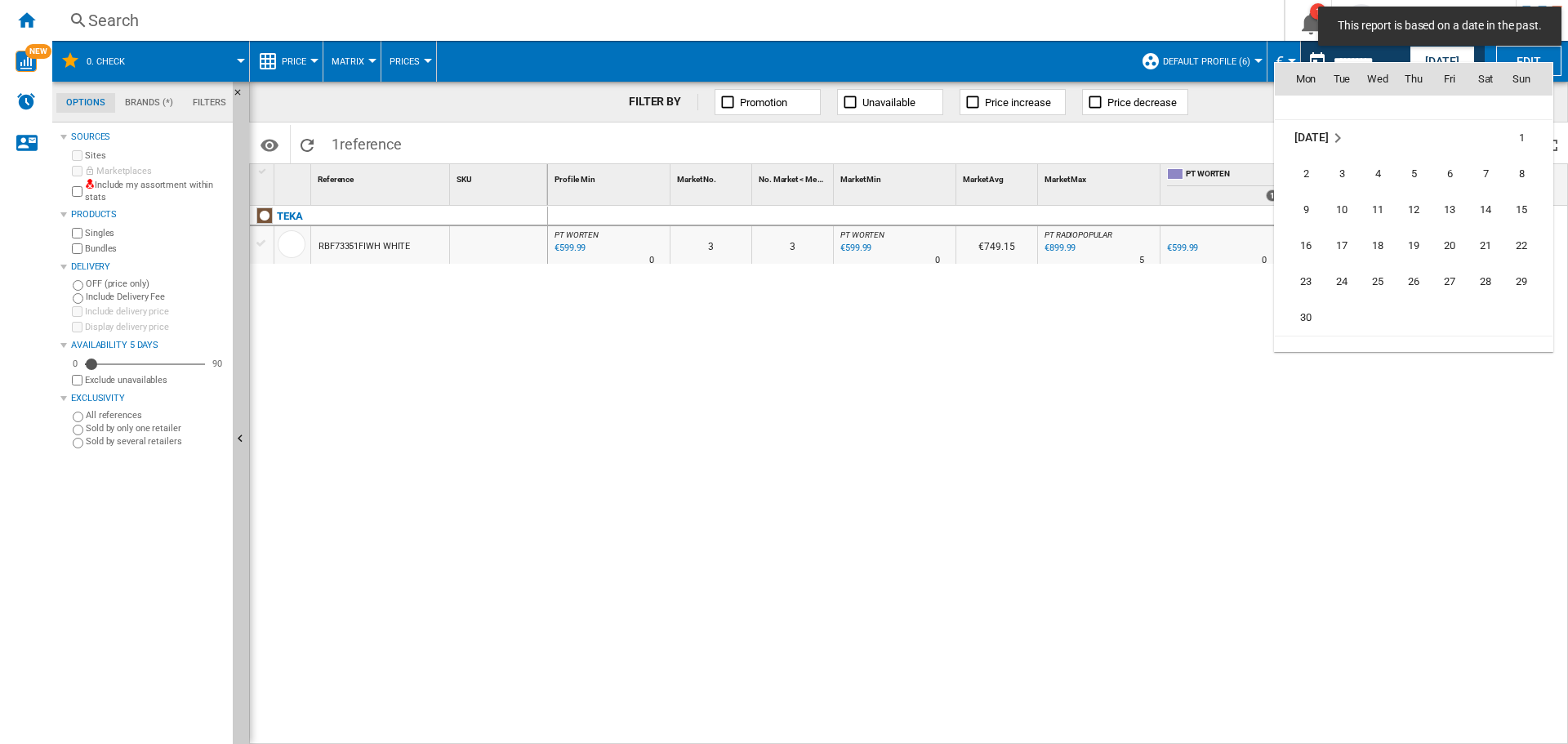
scroll to position [6900, 0]
click at [1379, 170] on span "4" at bounding box center [1378, 179] width 33 height 33
type input "**********"
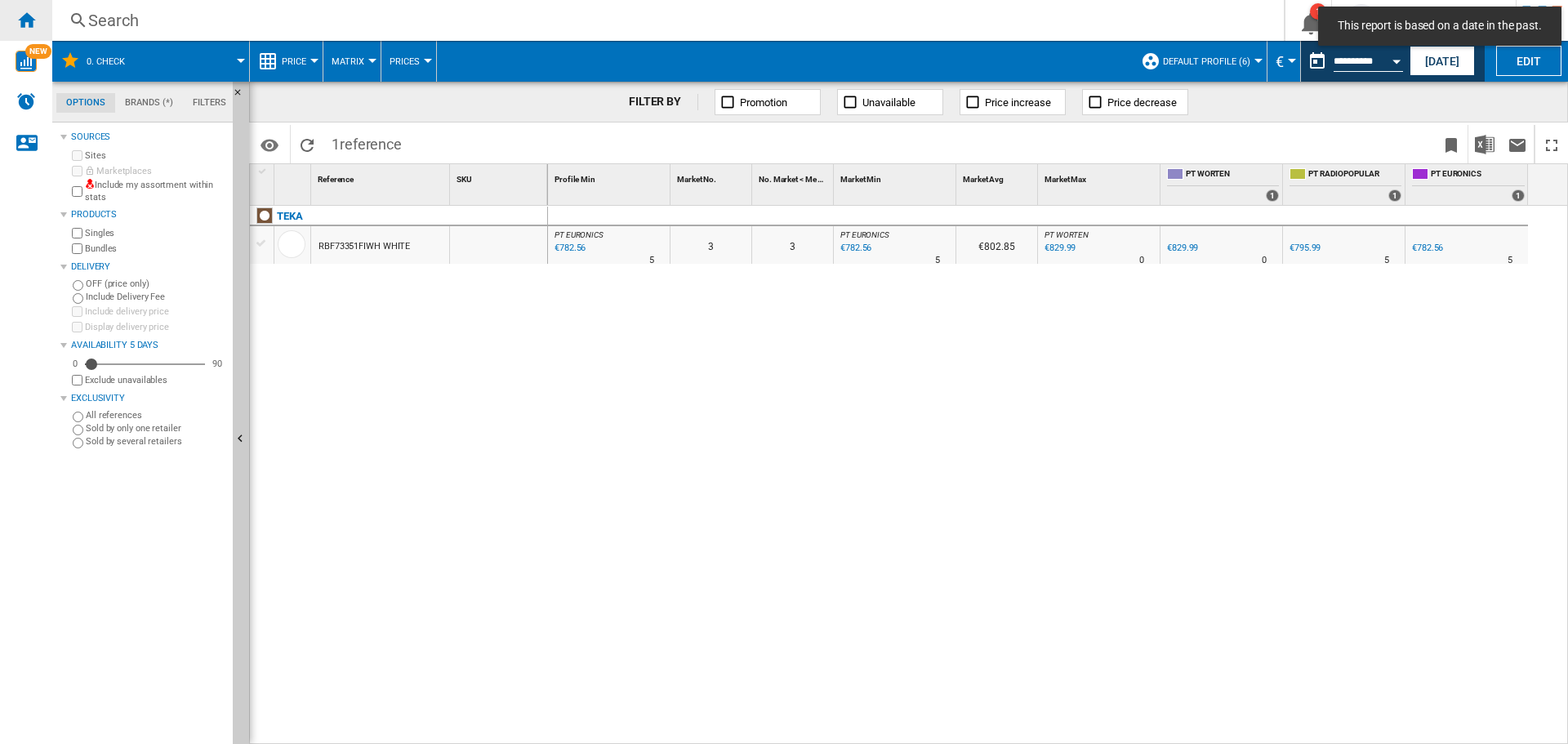
click at [27, 27] on ng-md-icon "Home" at bounding box center [26, 19] width 20 height 20
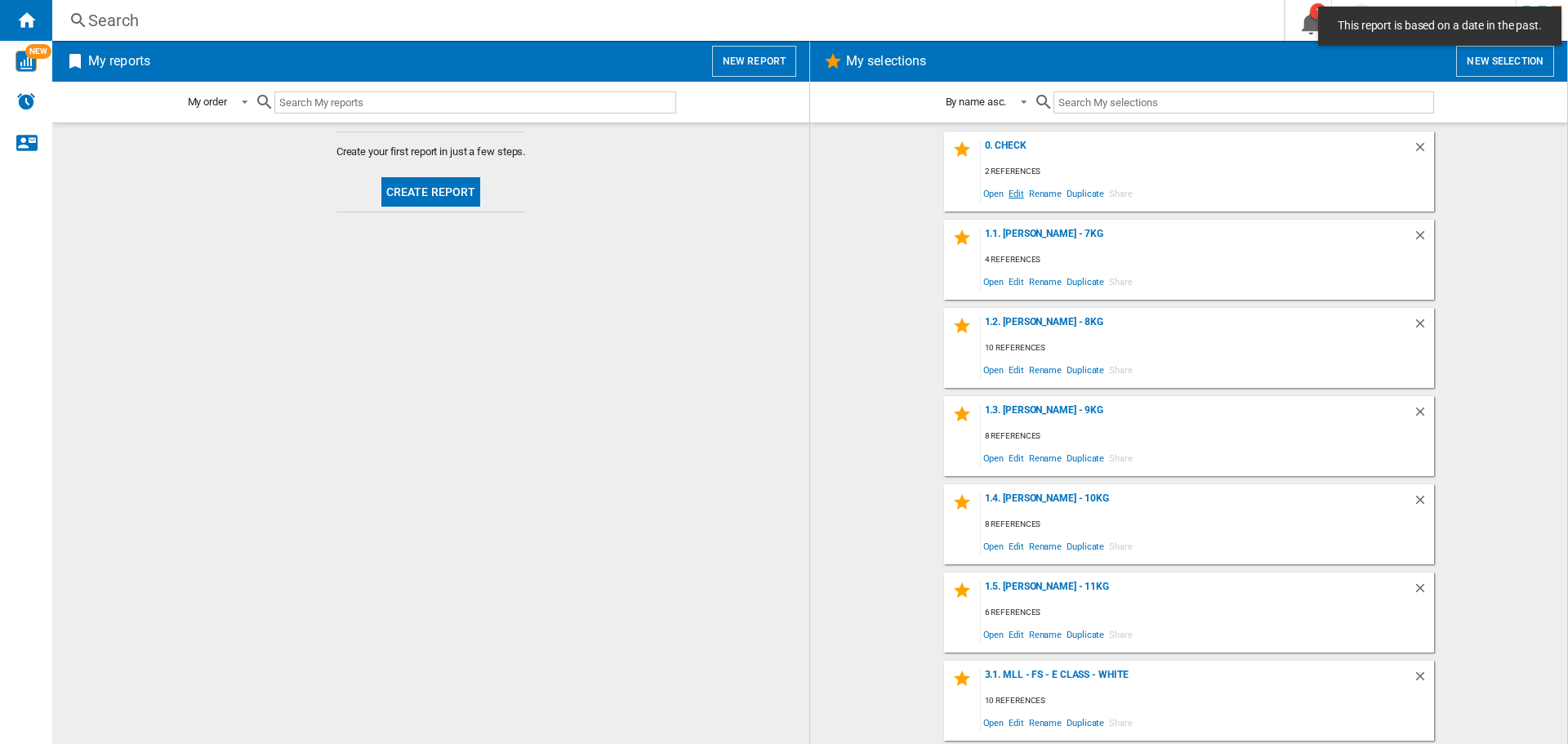
click at [1009, 195] on span "Edit" at bounding box center [1016, 194] width 21 height 22
click at [992, 144] on div "0. Check" at bounding box center [1197, 151] width 432 height 22
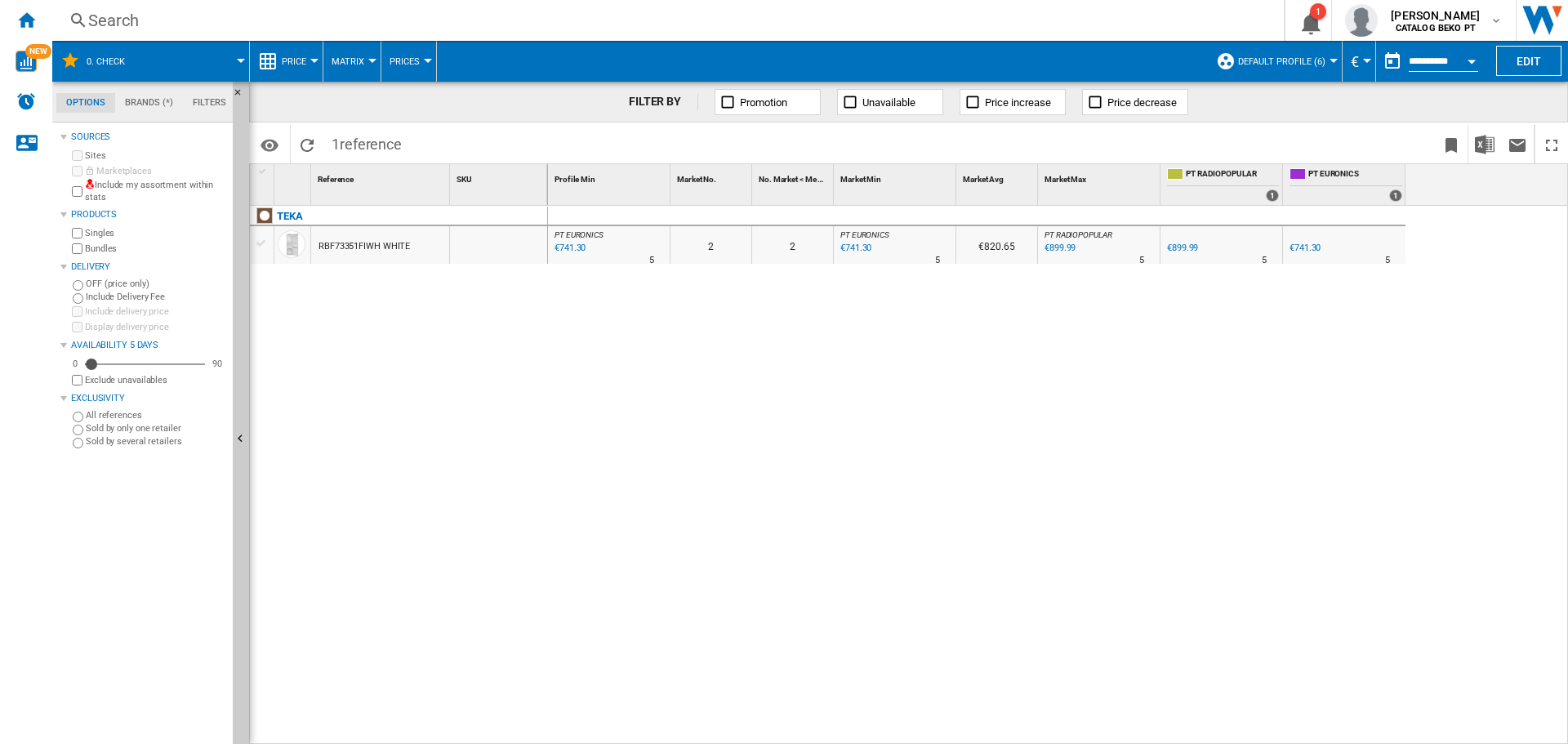
click at [1420, 61] on input "**********" at bounding box center [1443, 63] width 69 height 15
click at [1473, 58] on button "Open calendar" at bounding box center [1472, 58] width 29 height 29
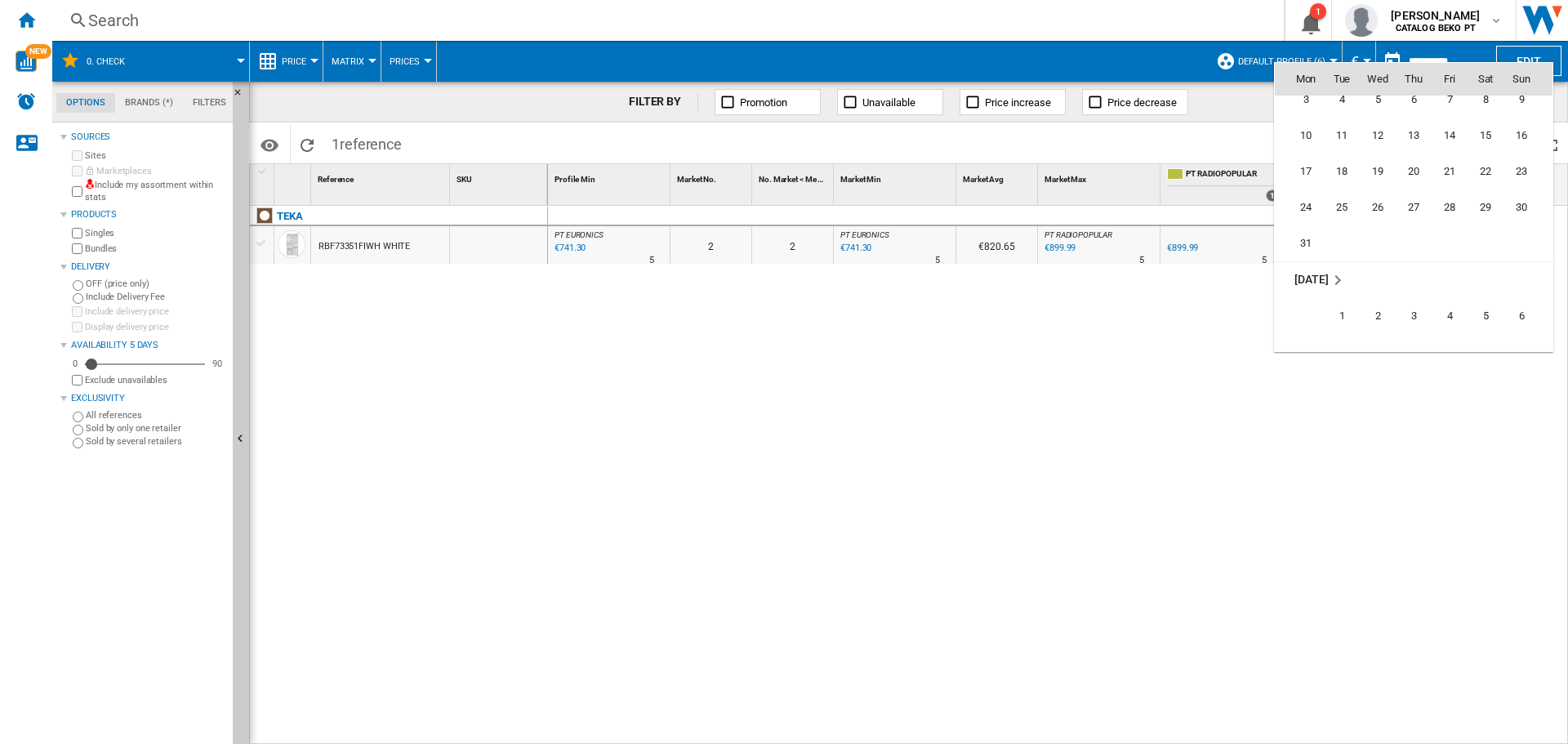
scroll to position [6324, 0]
click at [1371, 207] on span "26" at bounding box center [1378, 213] width 33 height 33
type input "**********"
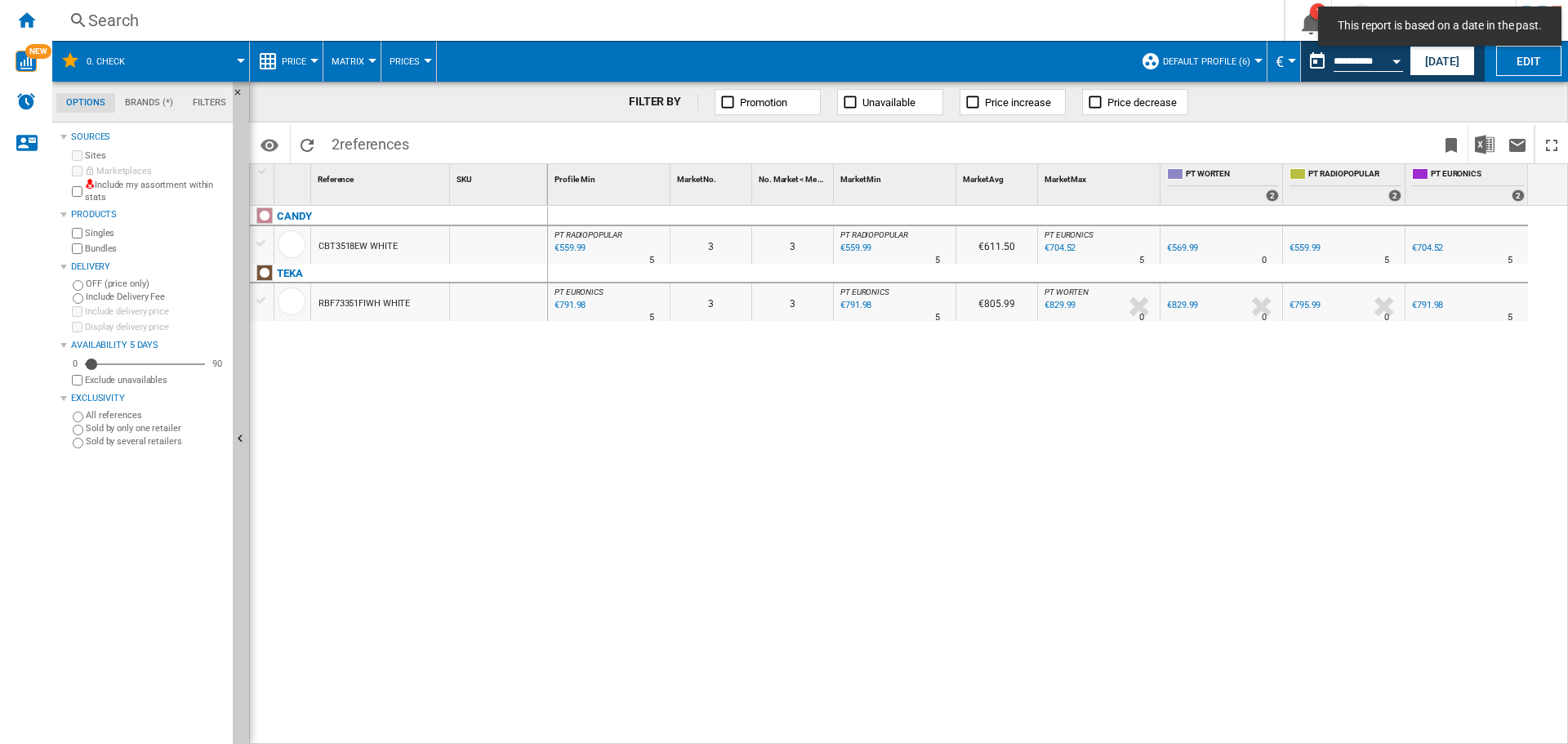
click at [377, 310] on div "RBF73351FIWH WHITE" at bounding box center [364, 304] width 92 height 38
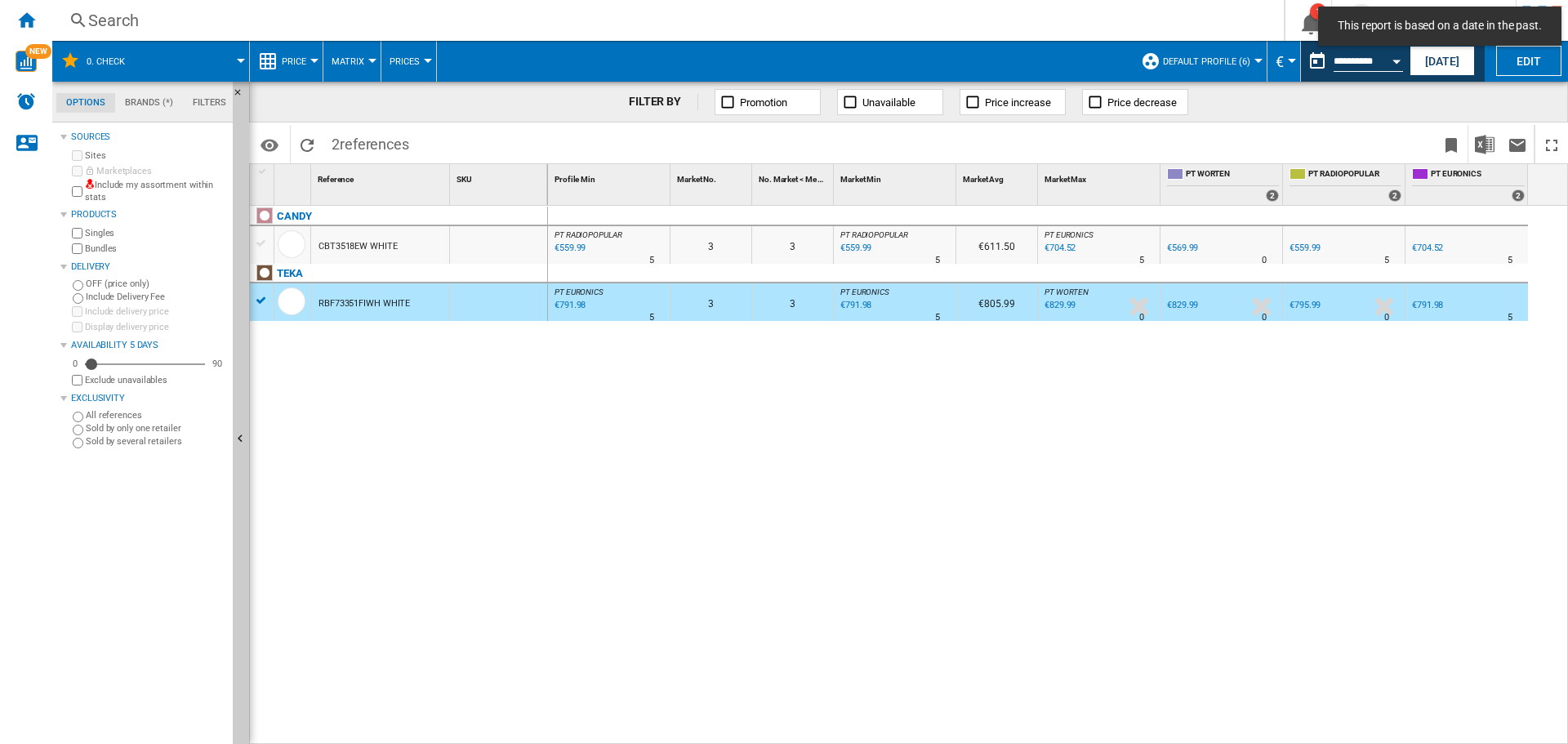
click at [373, 239] on div "CBT3518EW WHITE" at bounding box center [358, 247] width 79 height 38
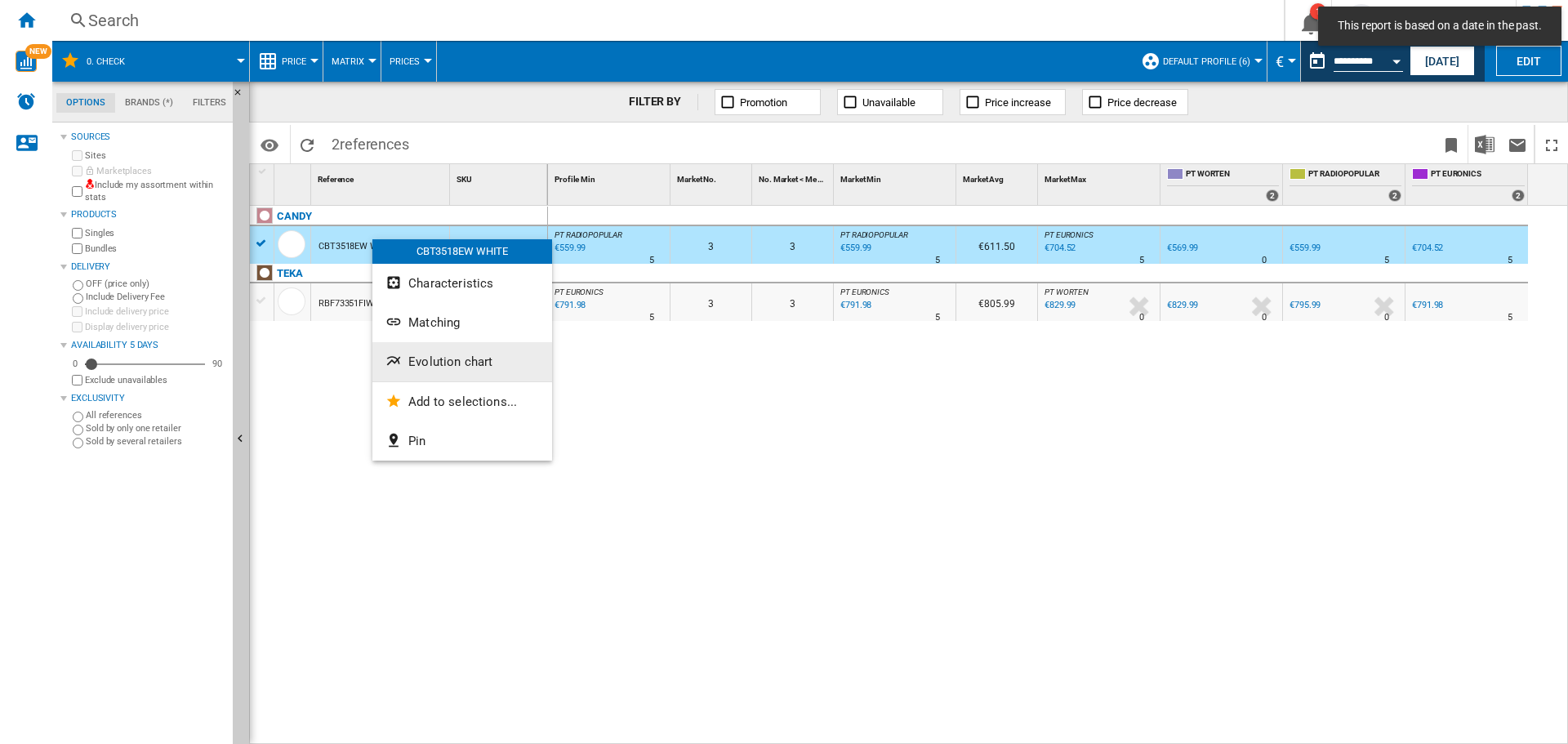
click at [451, 350] on button "Evolution chart" at bounding box center [463, 362] width 180 height 39
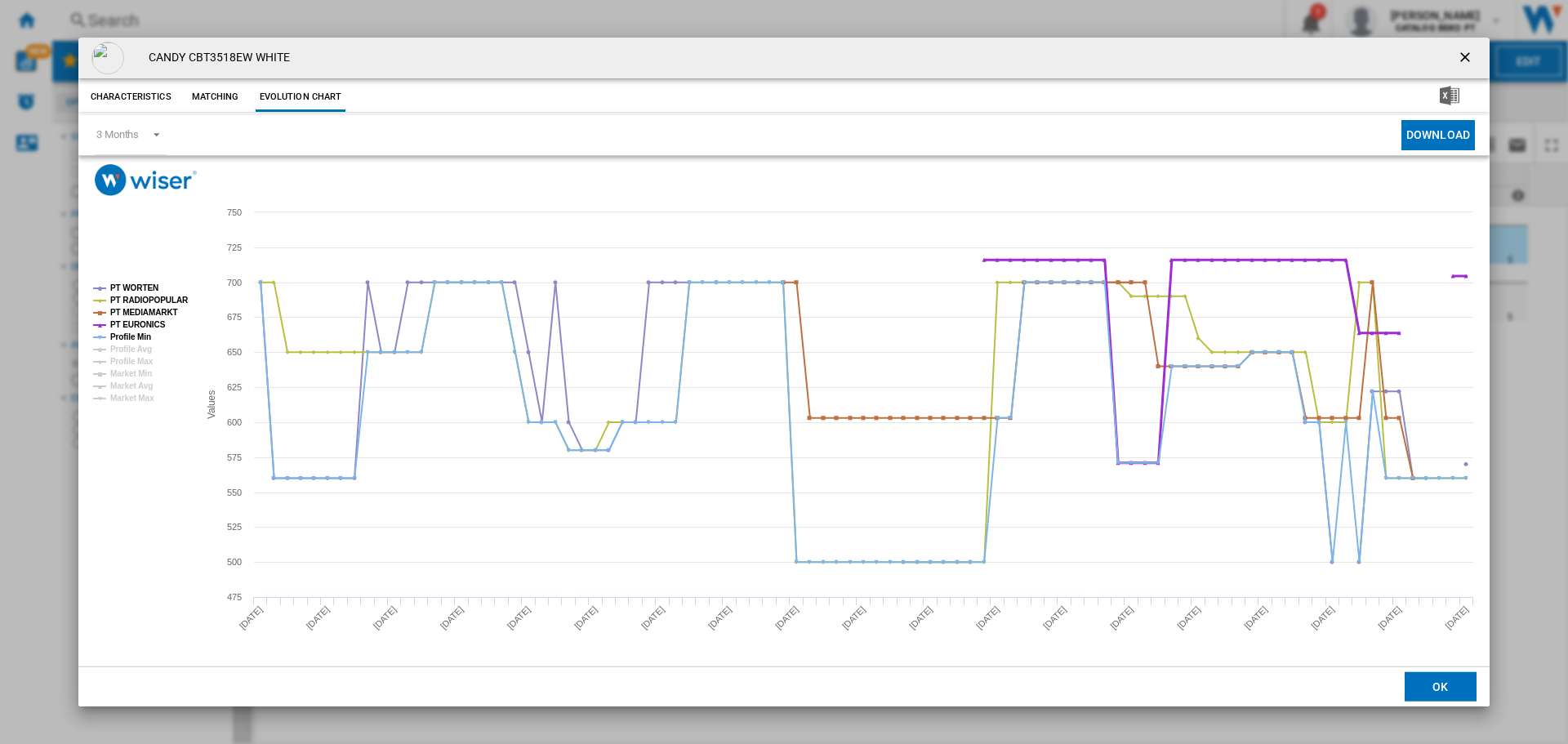
click at [101, 325] on icon "Product popup" at bounding box center [99, 325] width 13 height 0
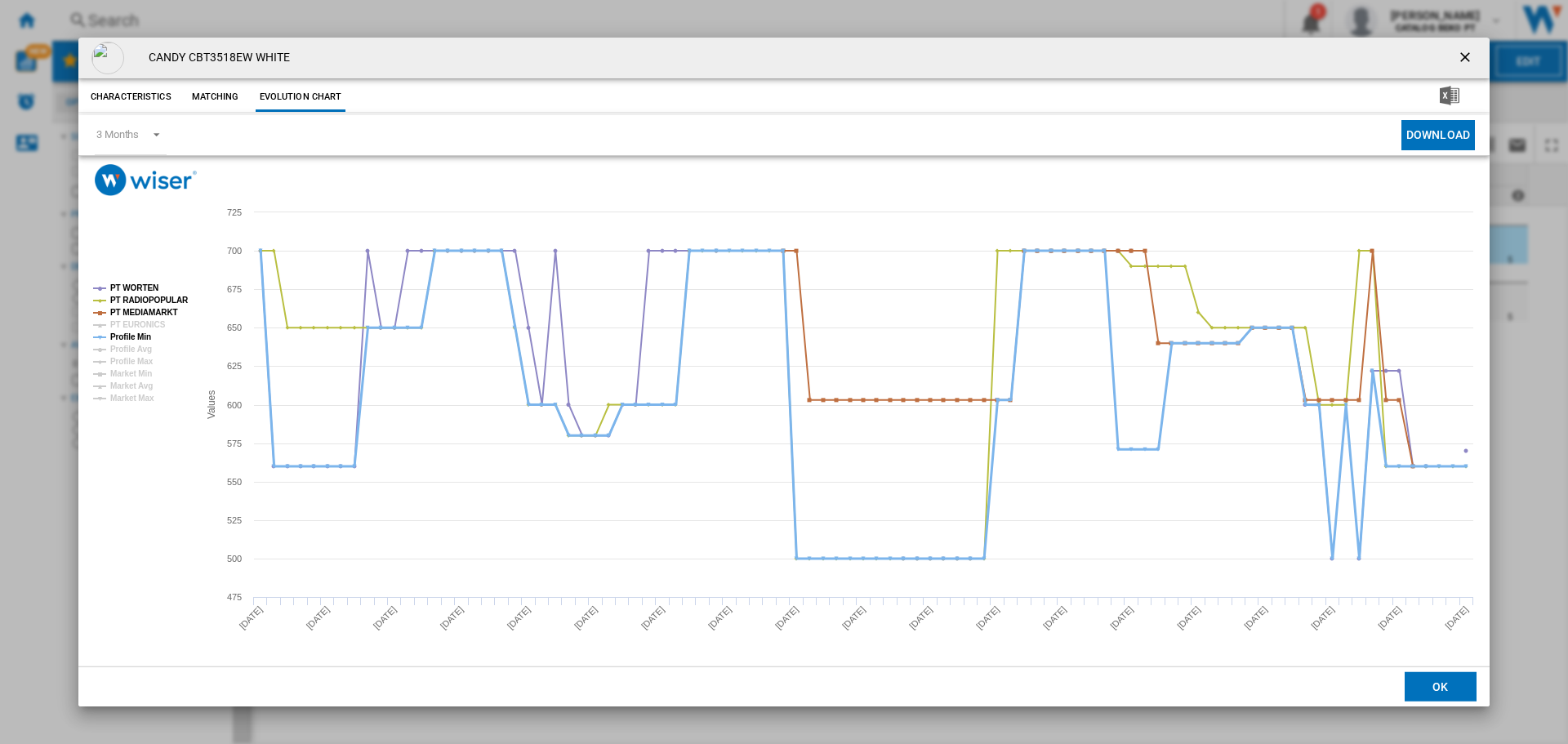
click at [124, 333] on tspan "Profile Min" at bounding box center [131, 337] width 41 height 9
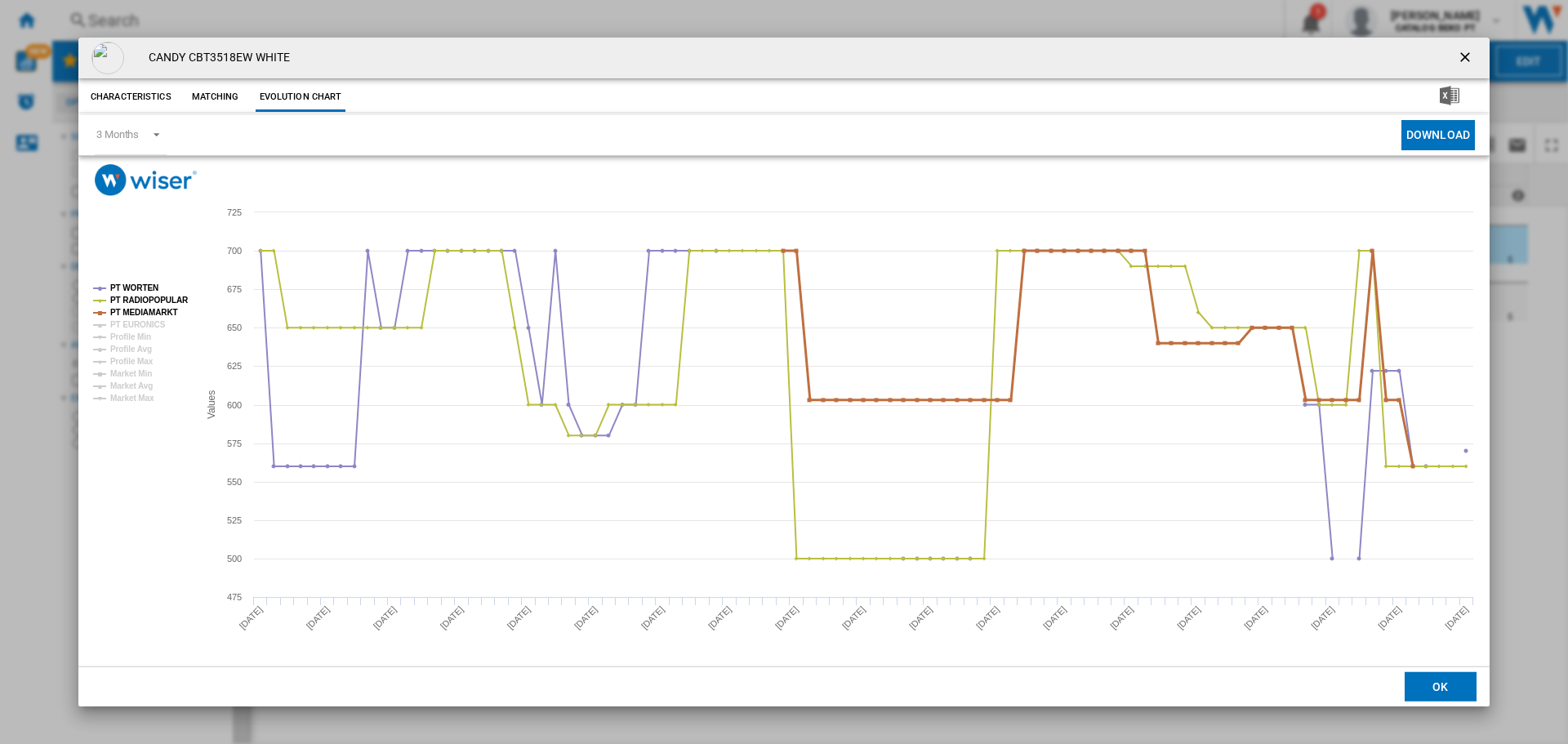
click at [130, 312] on tspan "PT MEDIAMARKT" at bounding box center [144, 312] width 68 height 9
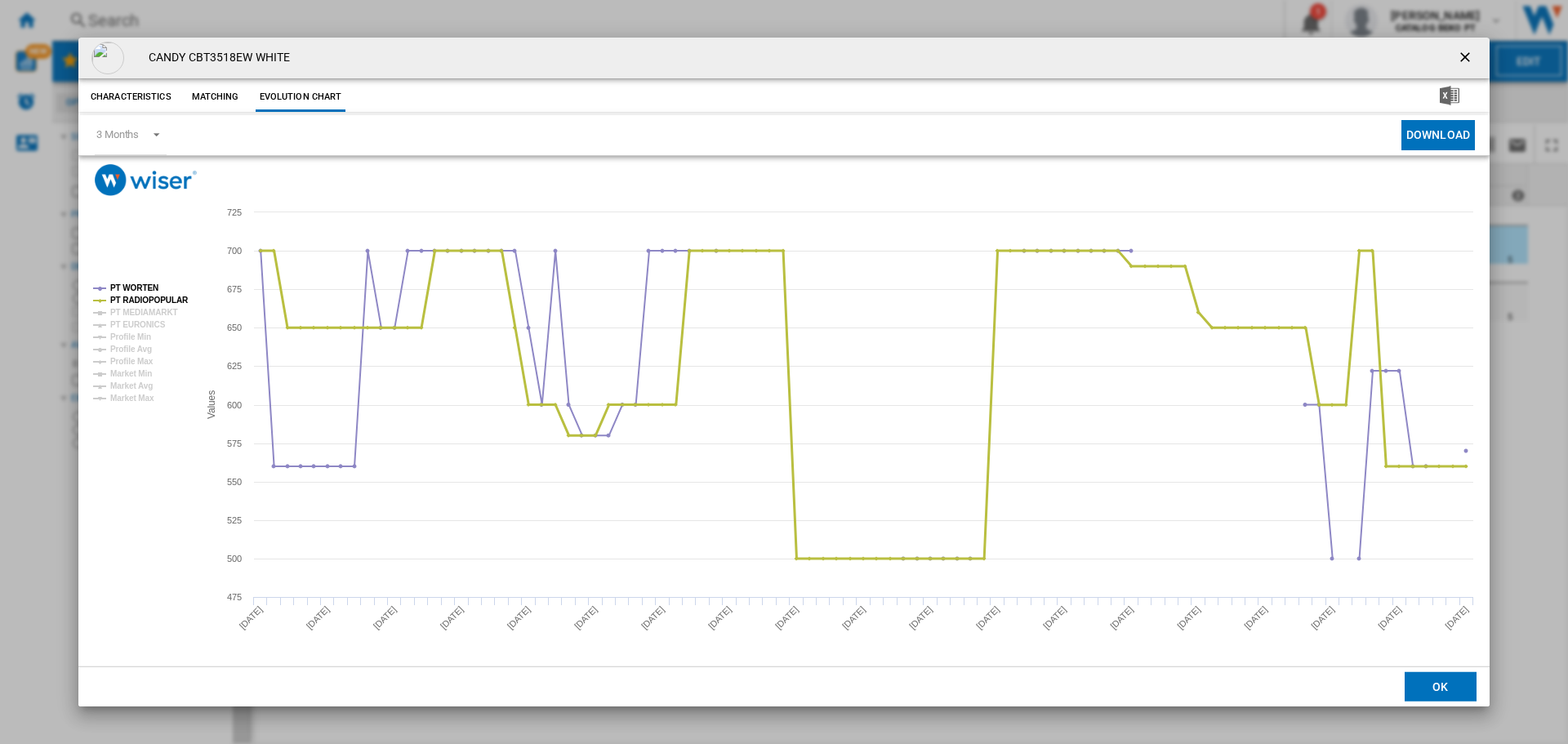
click at [133, 298] on tspan "PT RADIOPOPULAR" at bounding box center [150, 300] width 79 height 9
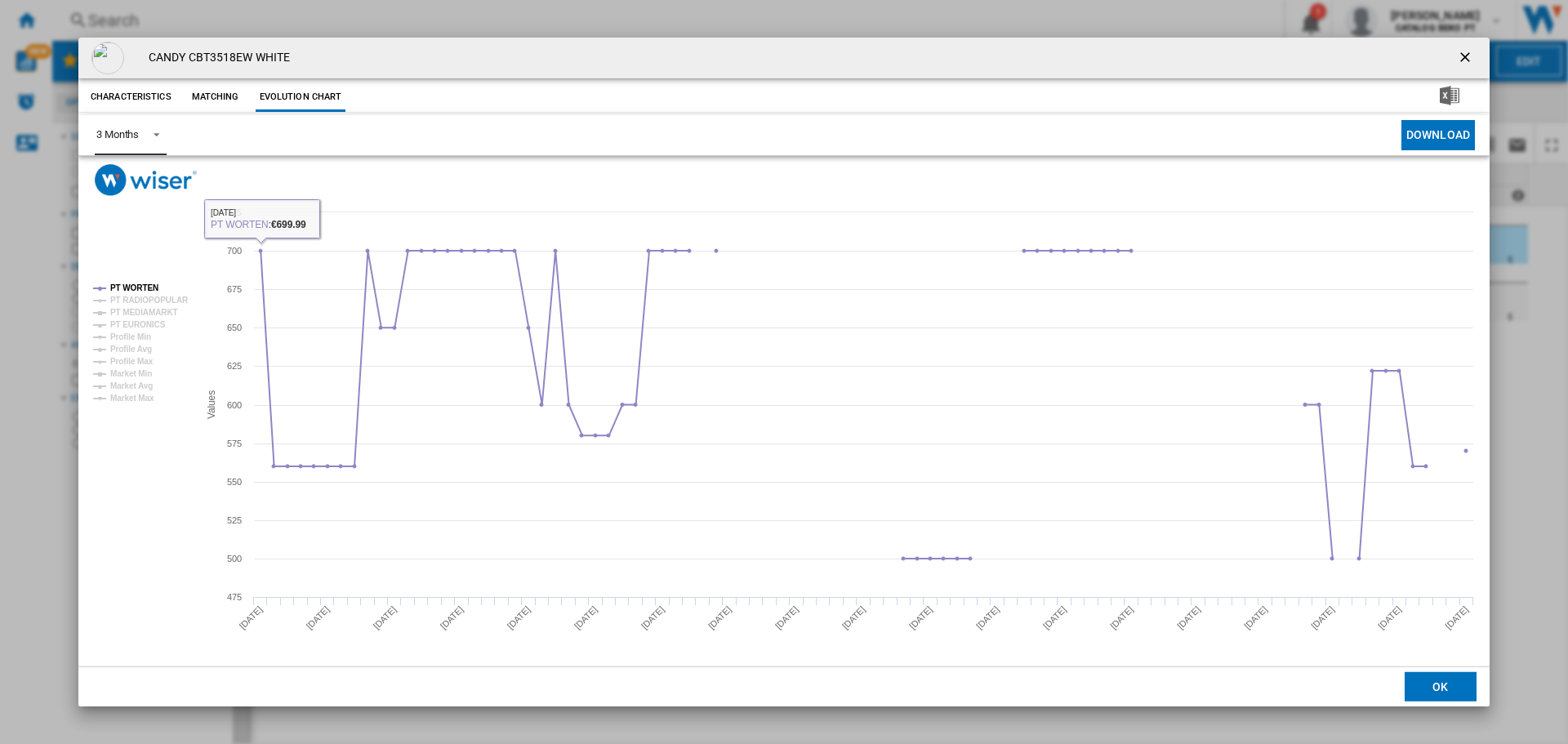
click at [120, 137] on div "3 Months" at bounding box center [117, 135] width 43 height 12
click at [129, 166] on md-option "6 Months" at bounding box center [139, 175] width 111 height 39
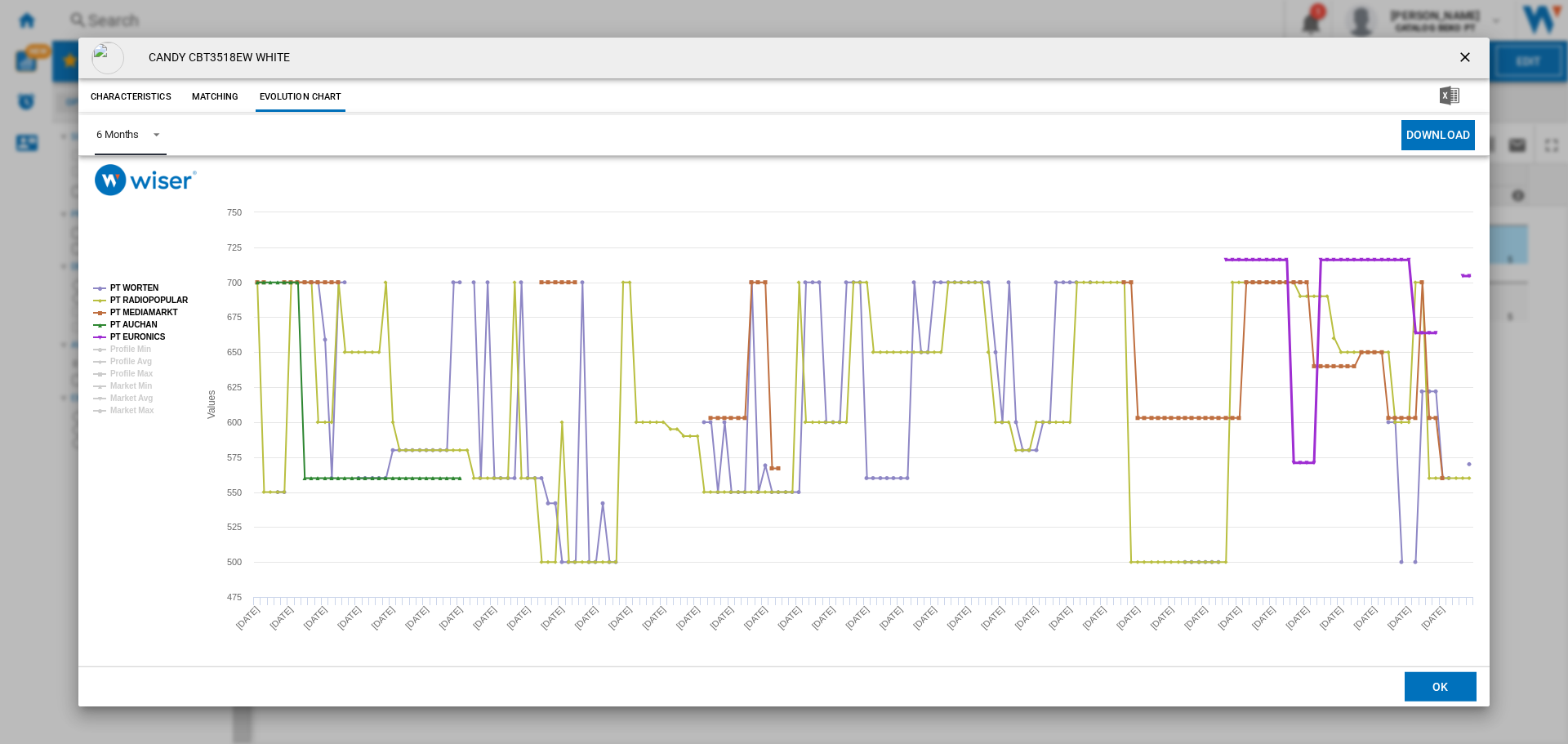
click at [152, 335] on tspan "PT EURONICS" at bounding box center [138, 337] width 56 height 9
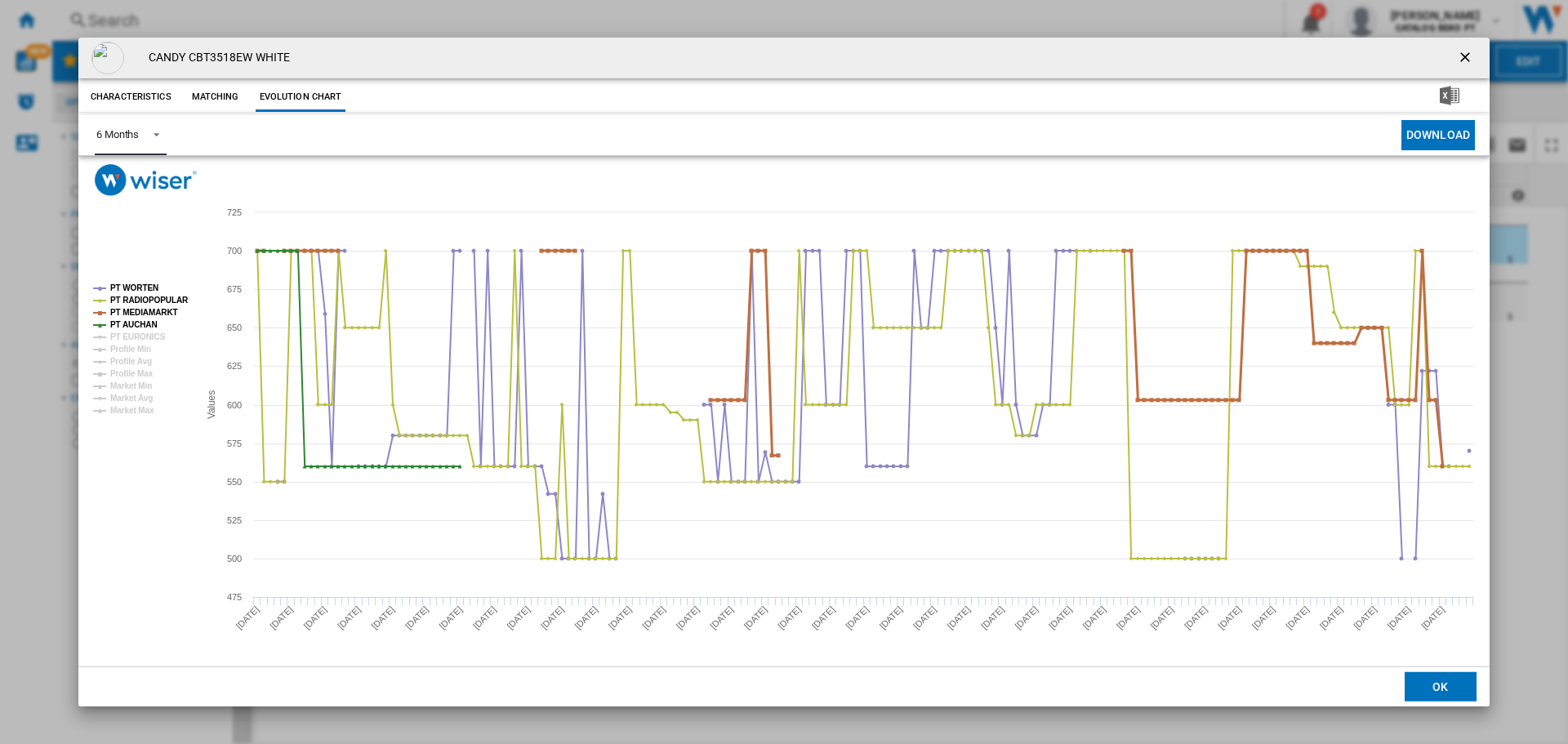
click at [142, 312] on tspan "PT MEDIAMARKT" at bounding box center [144, 312] width 68 height 9
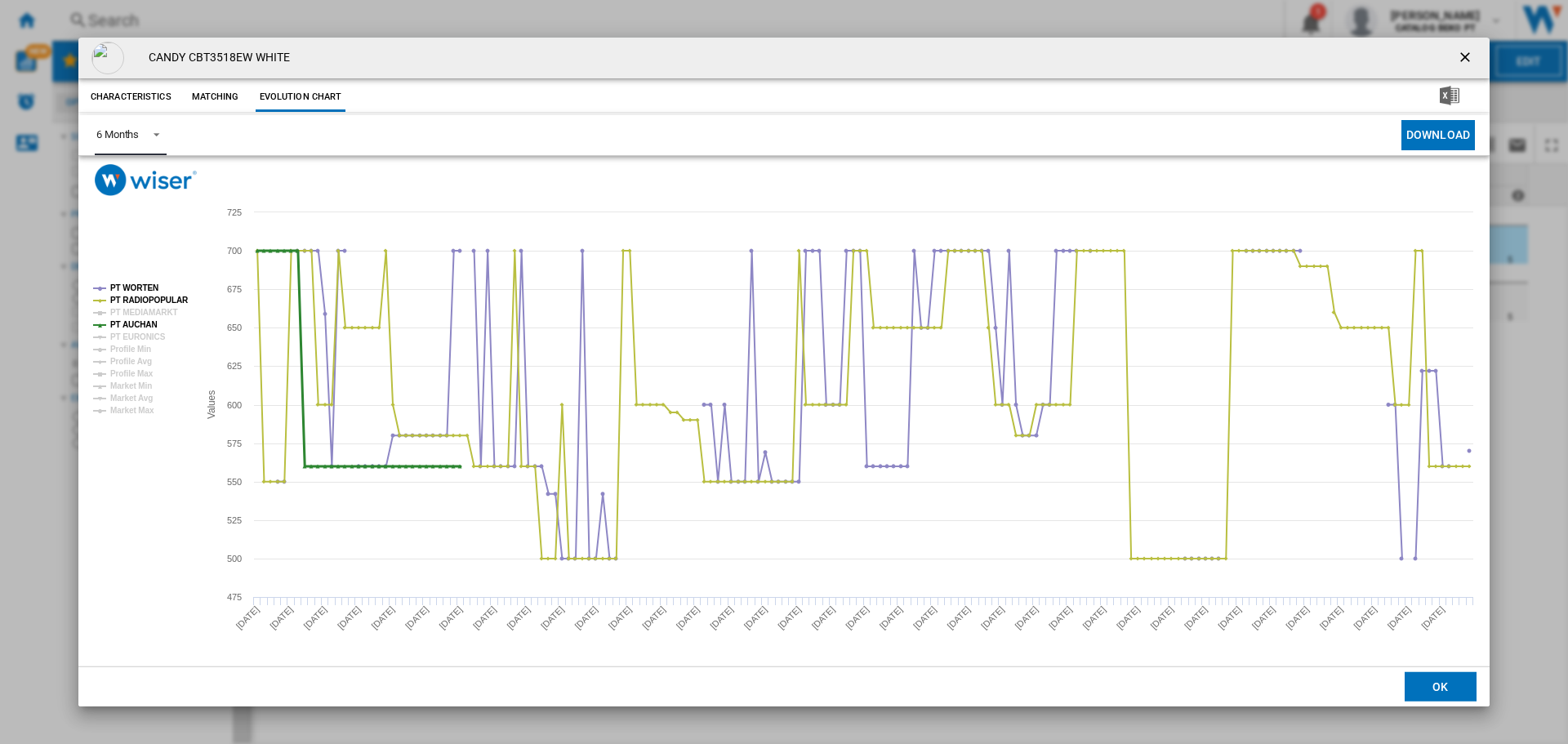
click at [138, 325] on tspan "PT AUCHAN" at bounding box center [134, 325] width 47 height 9
click at [148, 303] on tspan "PT RADIOPOPULAR" at bounding box center [150, 300] width 79 height 9
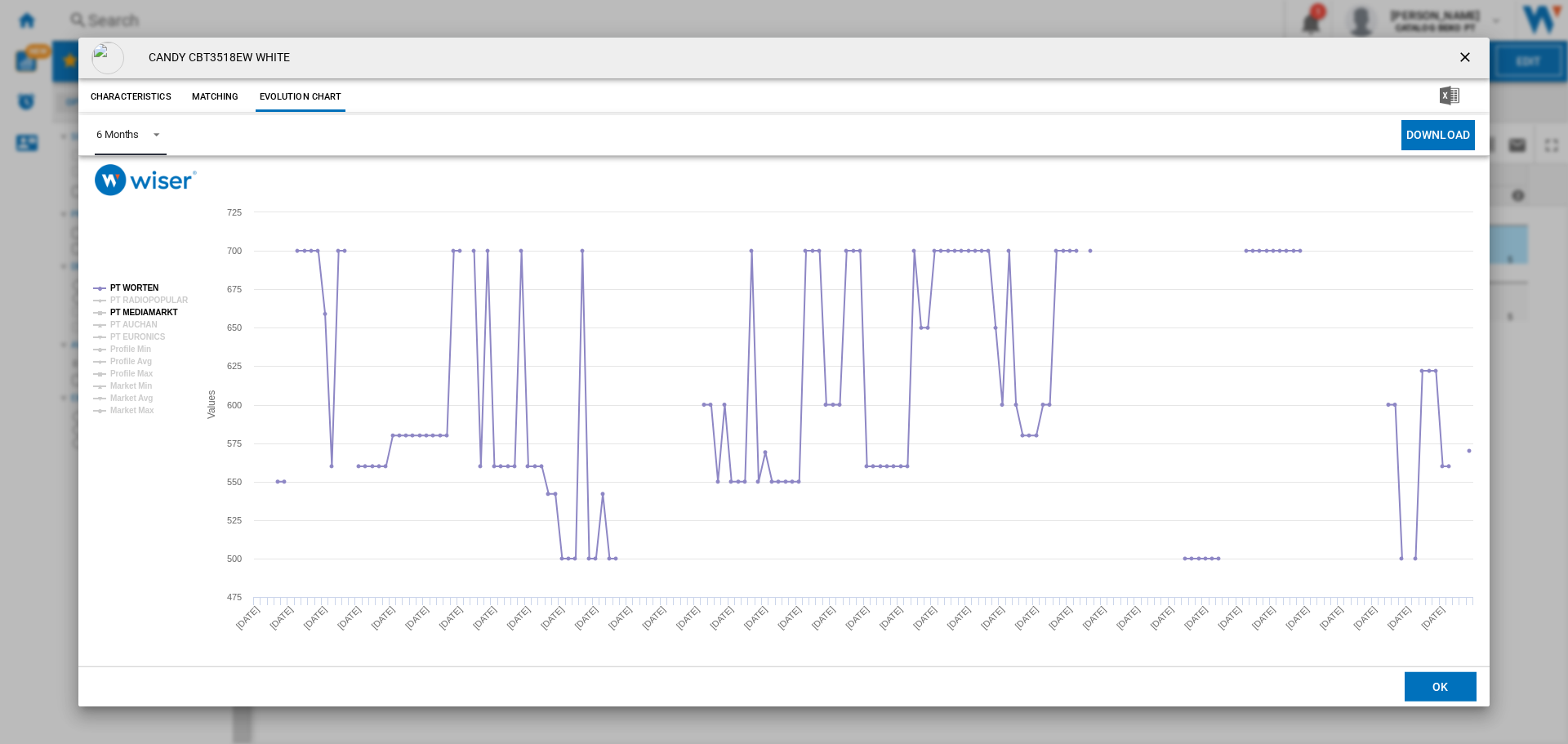
click at [145, 313] on tspan "PT MEDIAMARKT" at bounding box center [144, 312] width 68 height 9
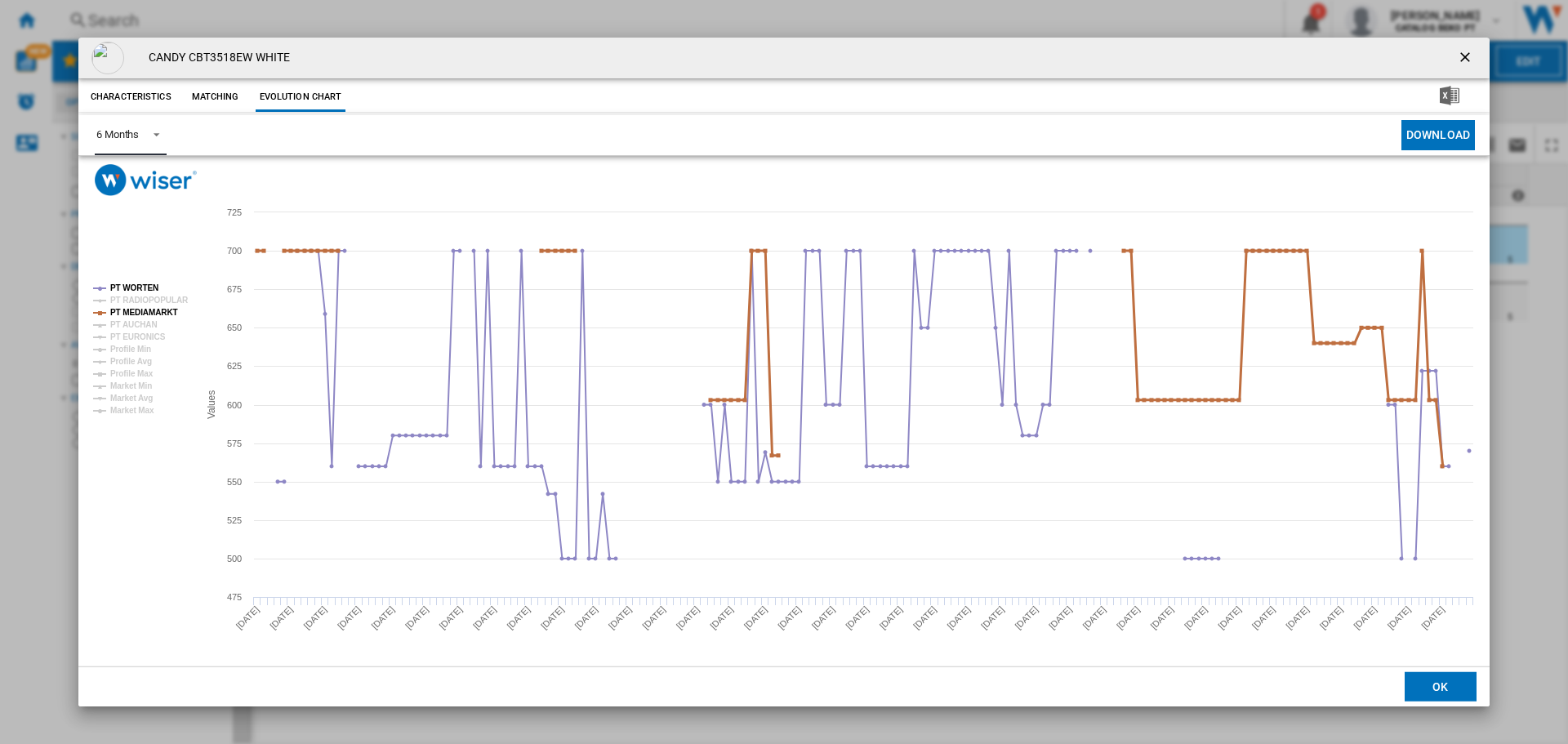
click at [144, 313] on tspan "PT MEDIAMARKT" at bounding box center [144, 312] width 68 height 9
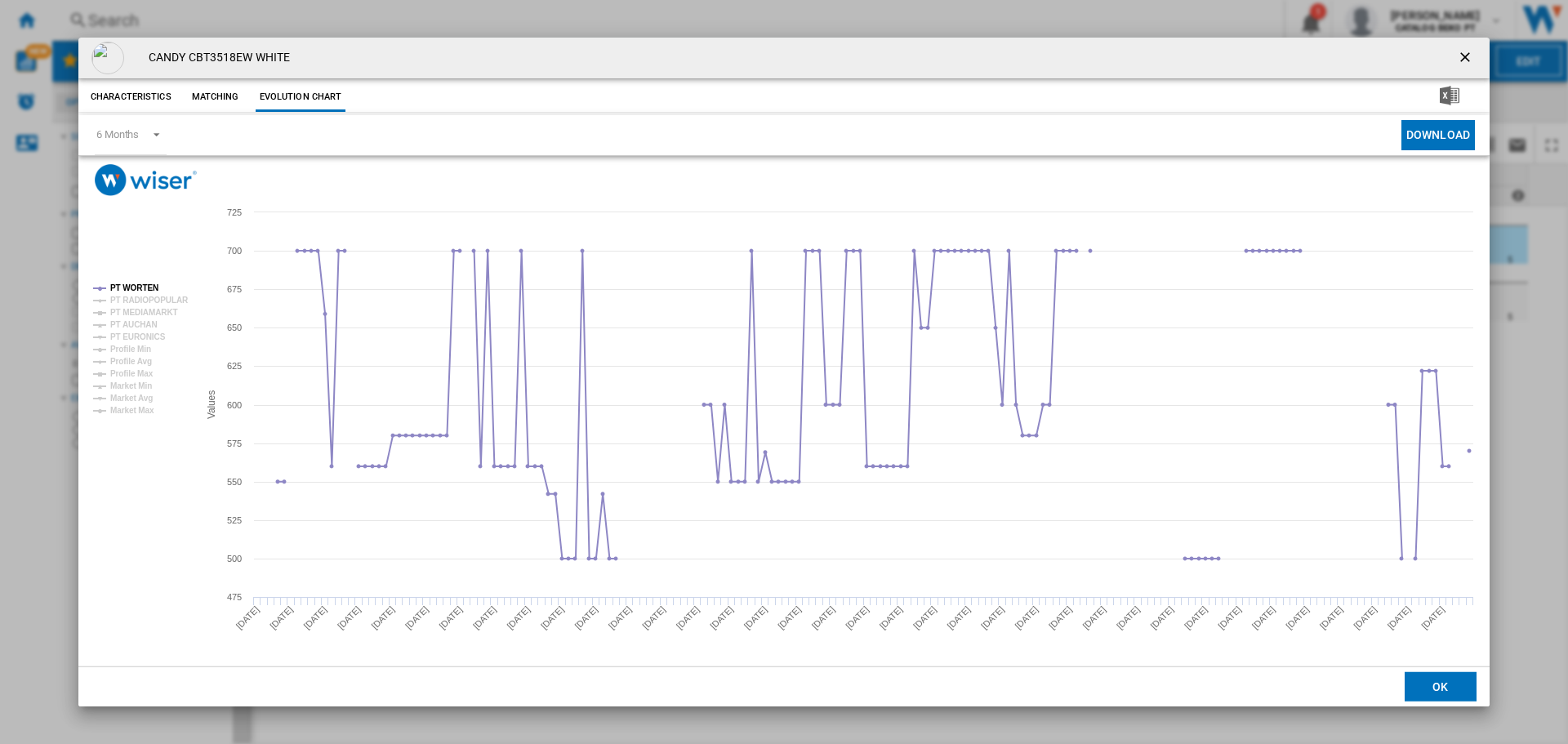
click at [134, 98] on button "Characteristics" at bounding box center [131, 97] width 89 height 29
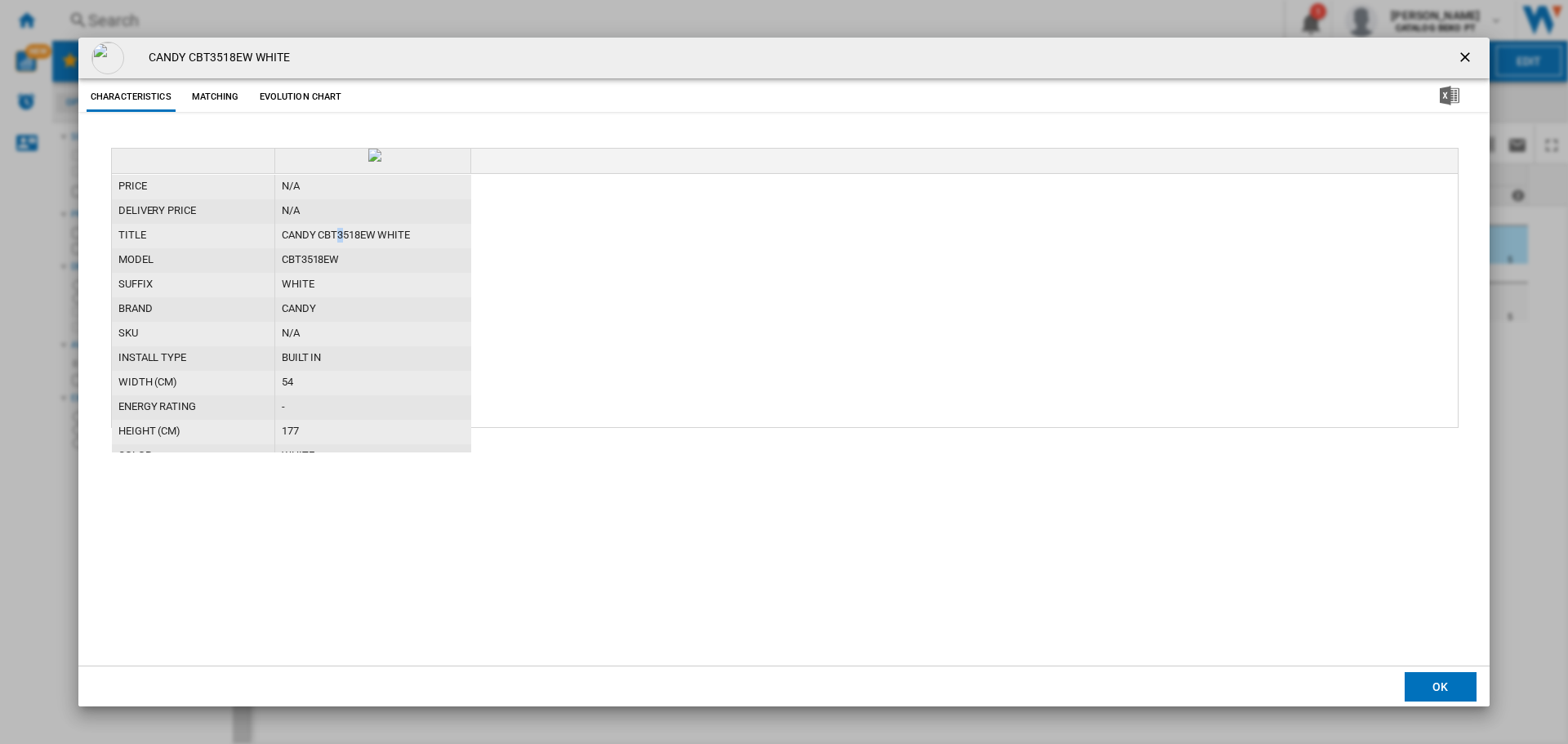
click at [342, 231] on div "CANDY CBT3518EW WHITE" at bounding box center [373, 236] width 196 height 25
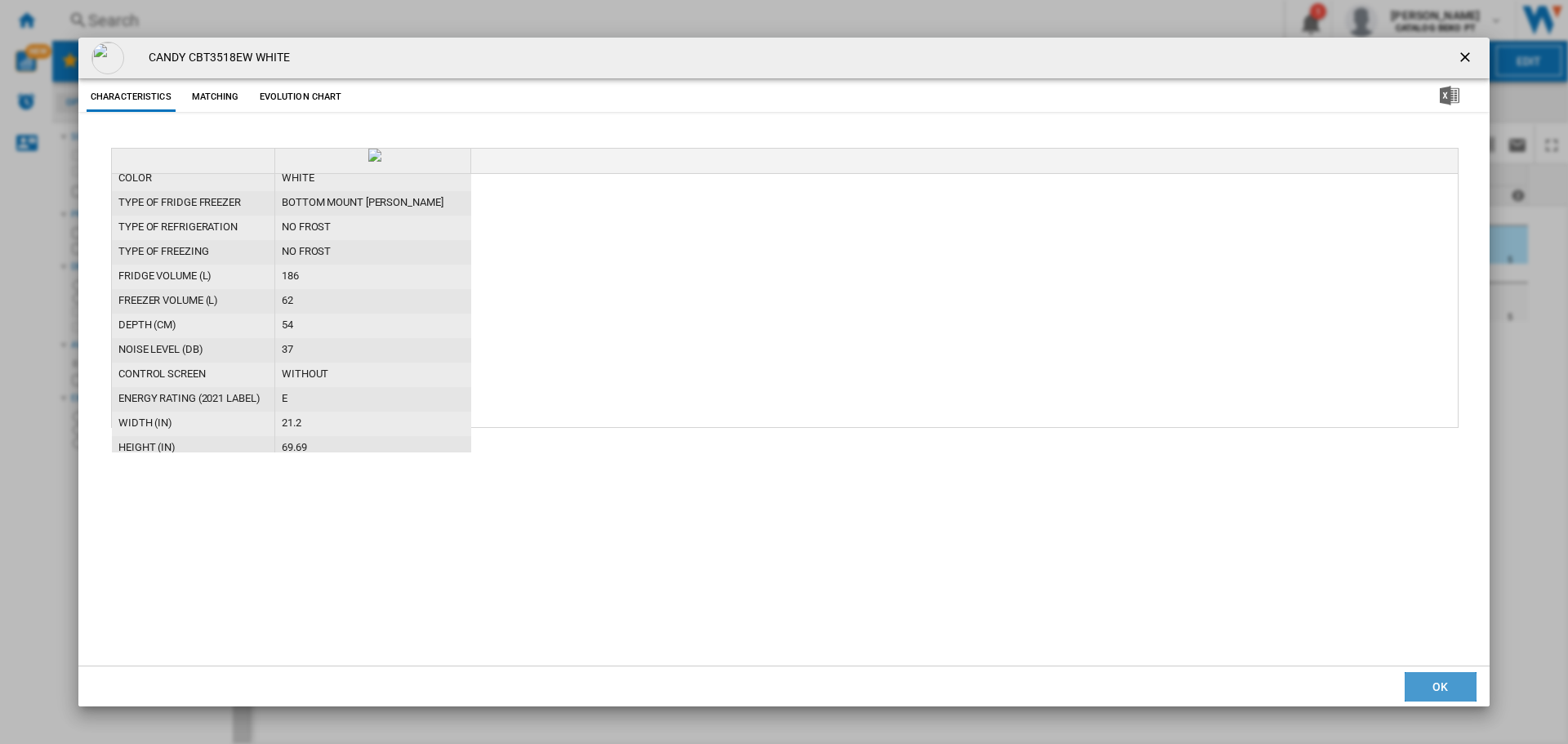
click at [1461, 691] on button "OK" at bounding box center [1441, 687] width 72 height 29
